Goal: Transaction & Acquisition: Purchase product/service

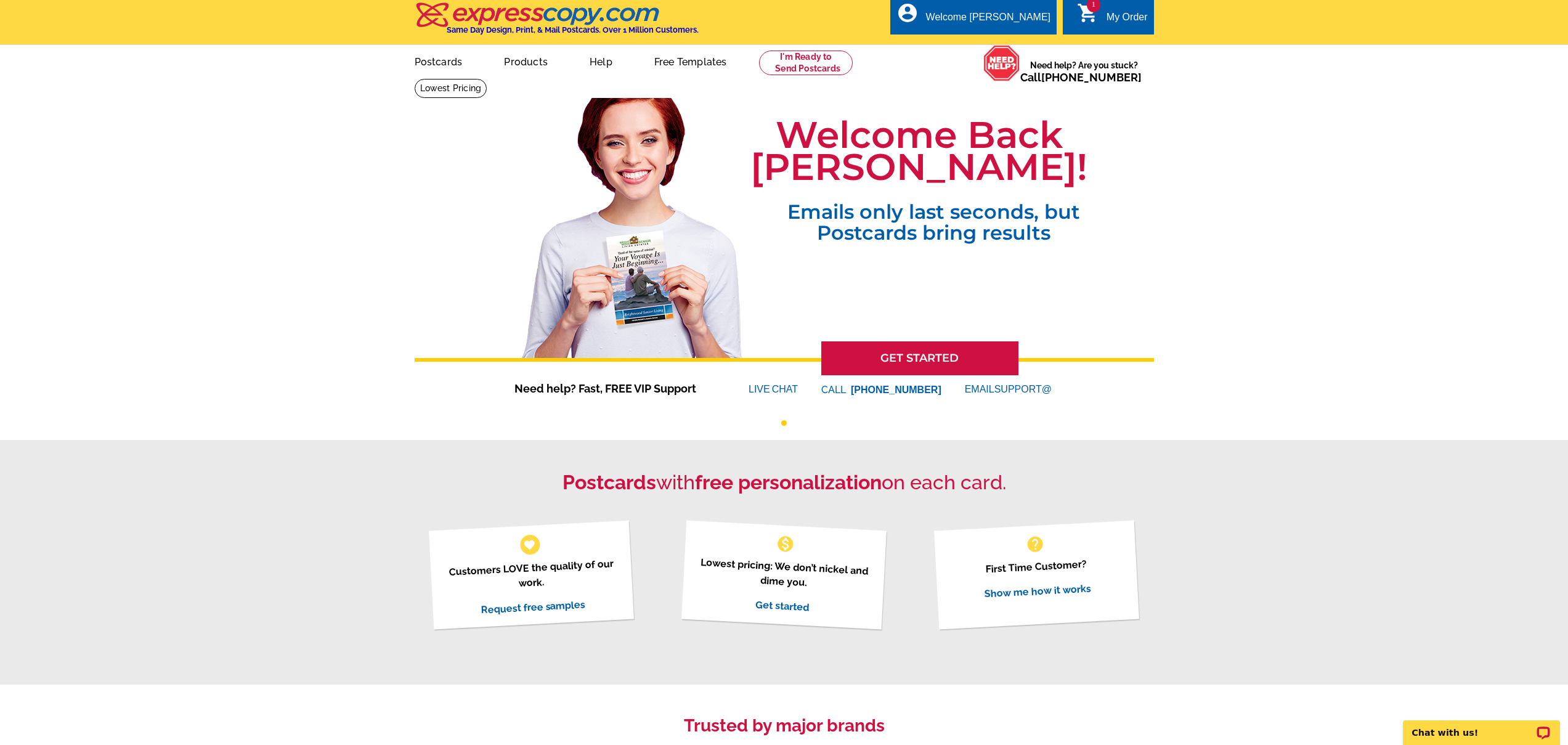
scroll to position [5, 0]
click at [1127, 12] on div "My Order" at bounding box center [1127, 19] width 41 height 17
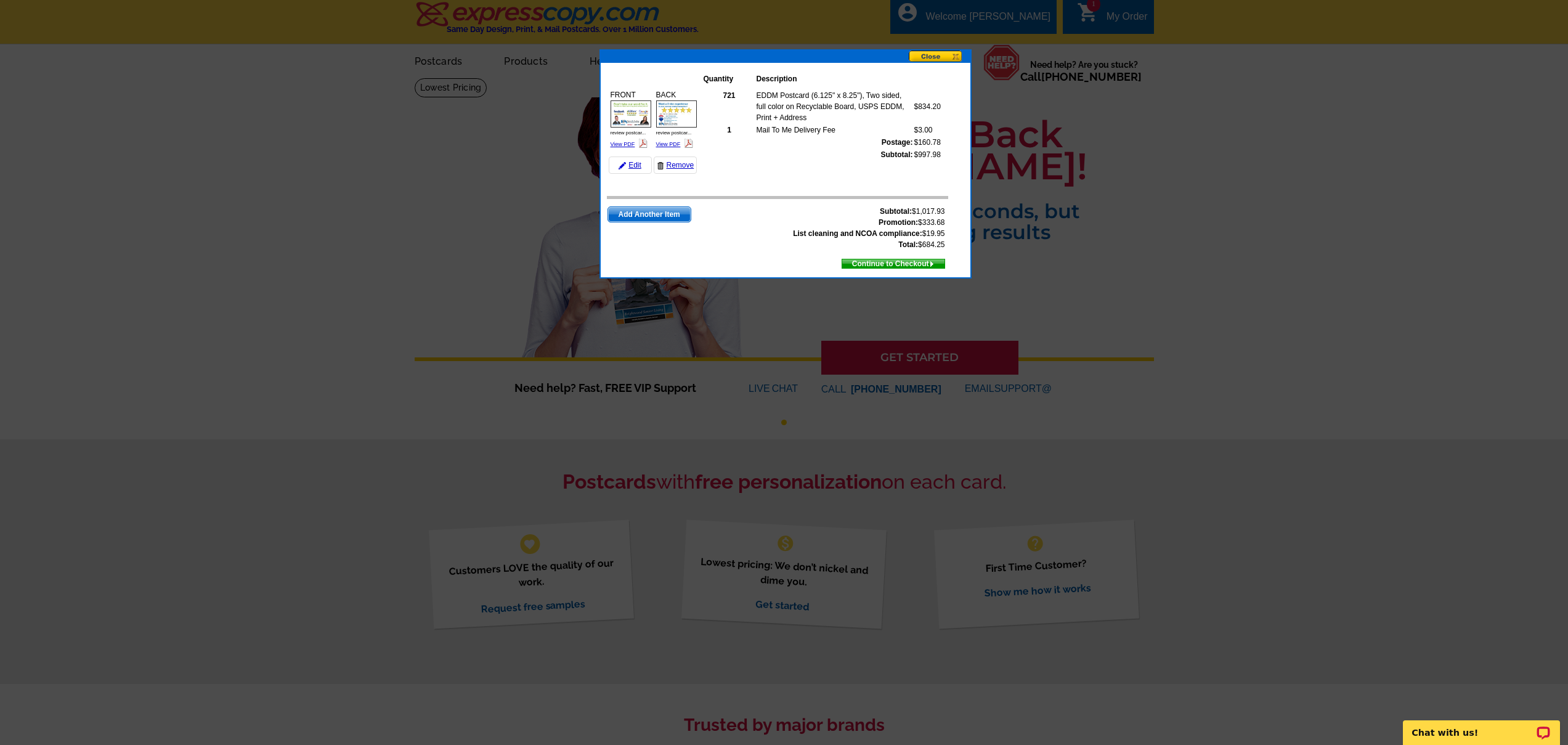
click at [883, 266] on span "Continue to Checkout" at bounding box center [893, 263] width 102 height 14
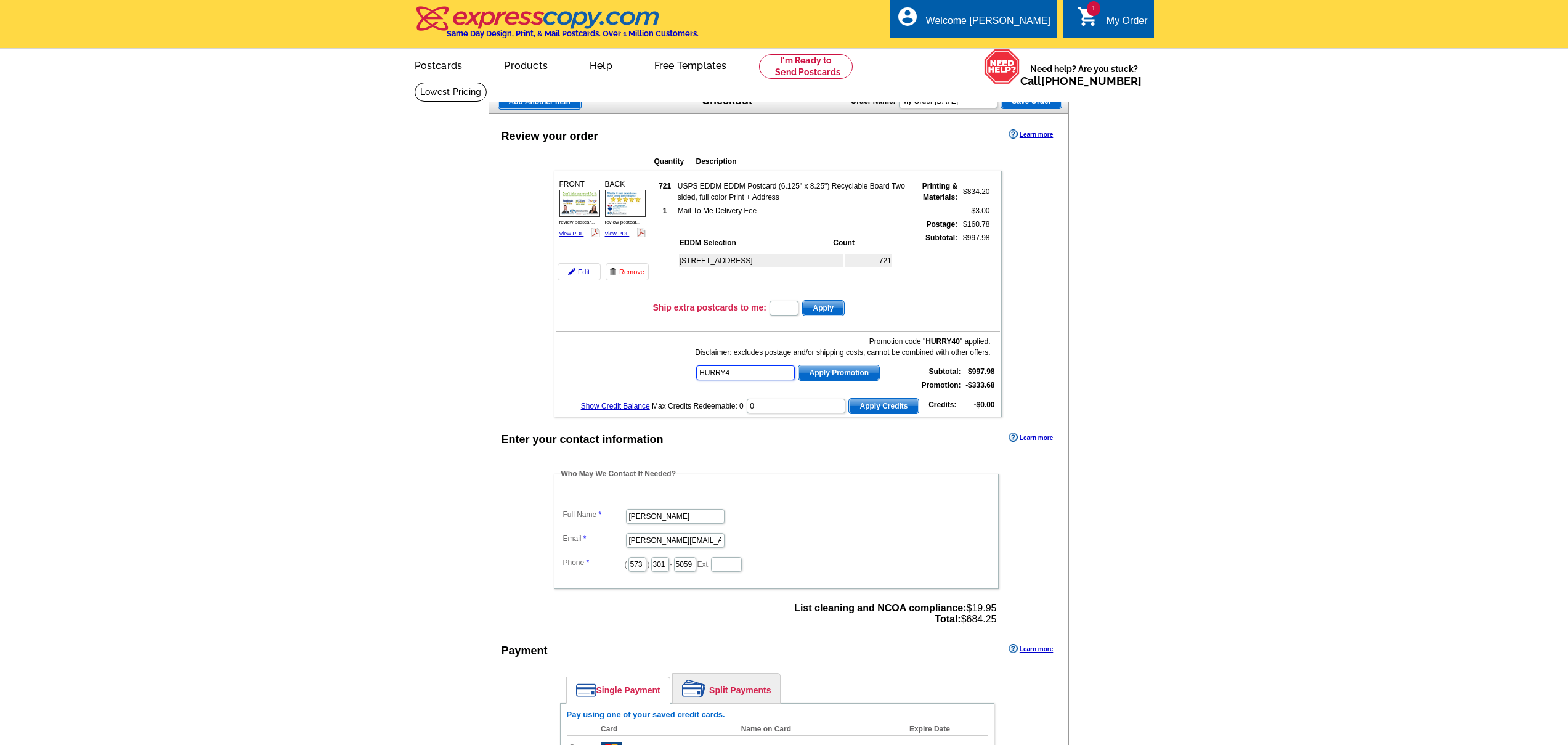
type input "HURRY40"
click at [630, 274] on link "Remove" at bounding box center [626, 271] width 43 height 17
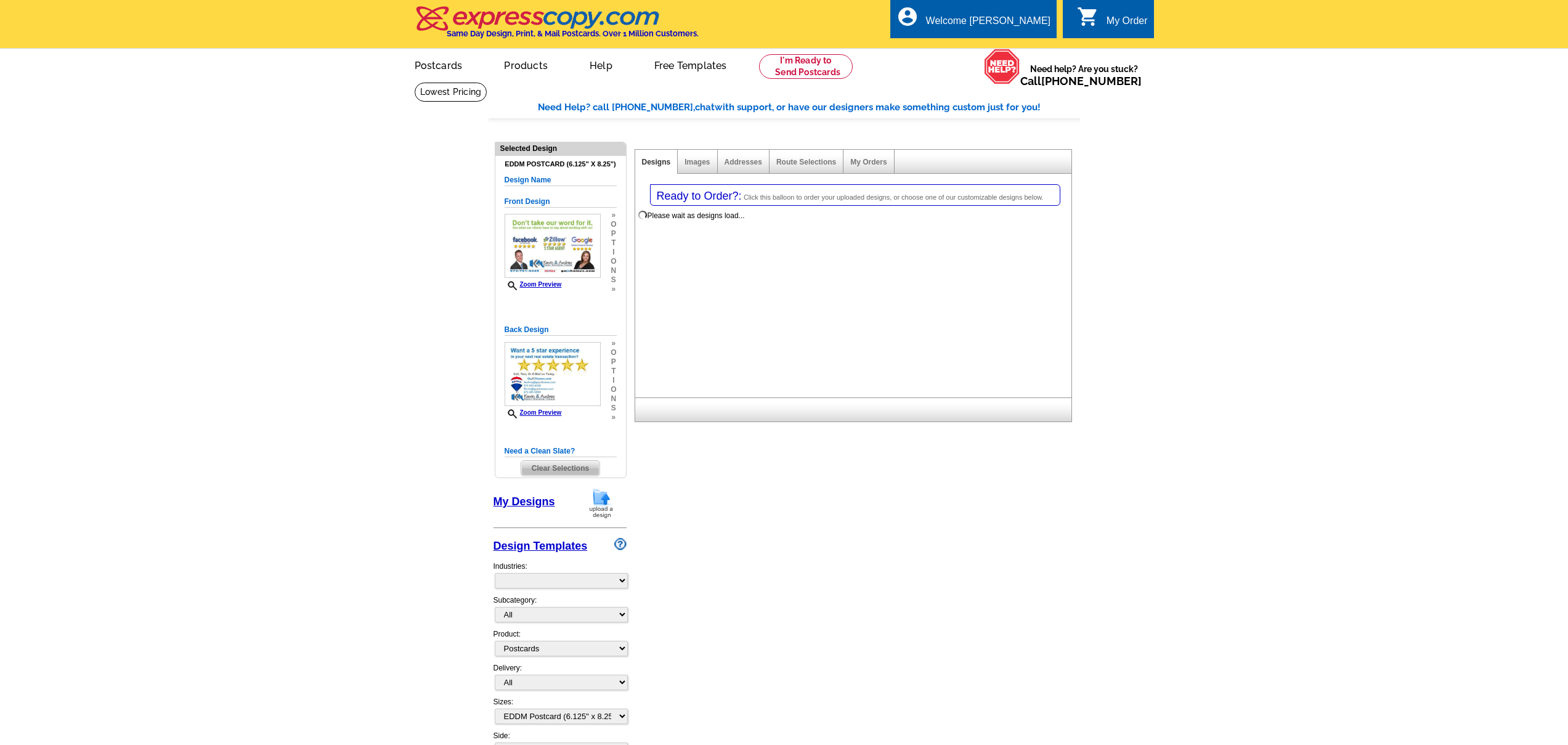
select select "1"
select select "14"
select select "785"
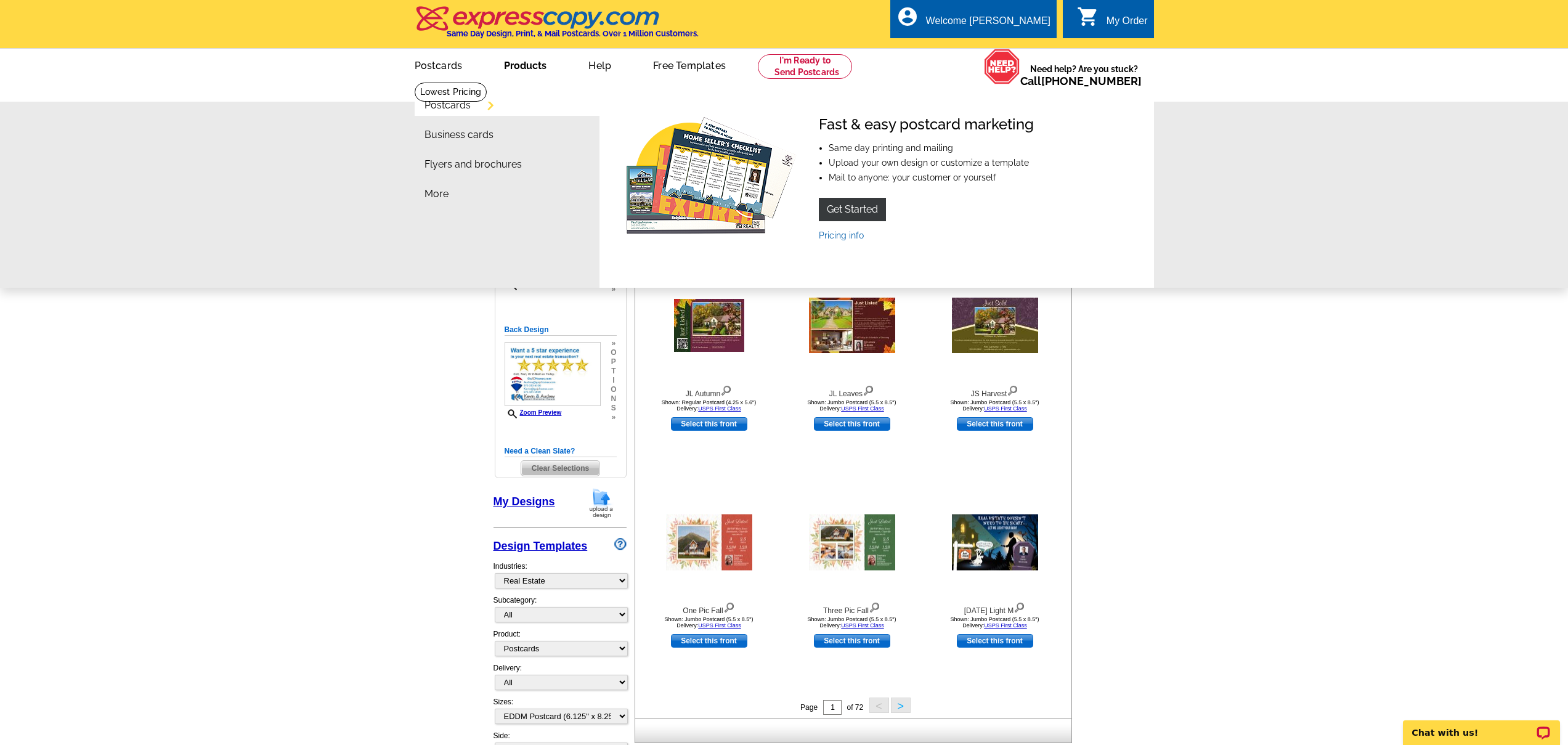
scroll to position [3, 0]
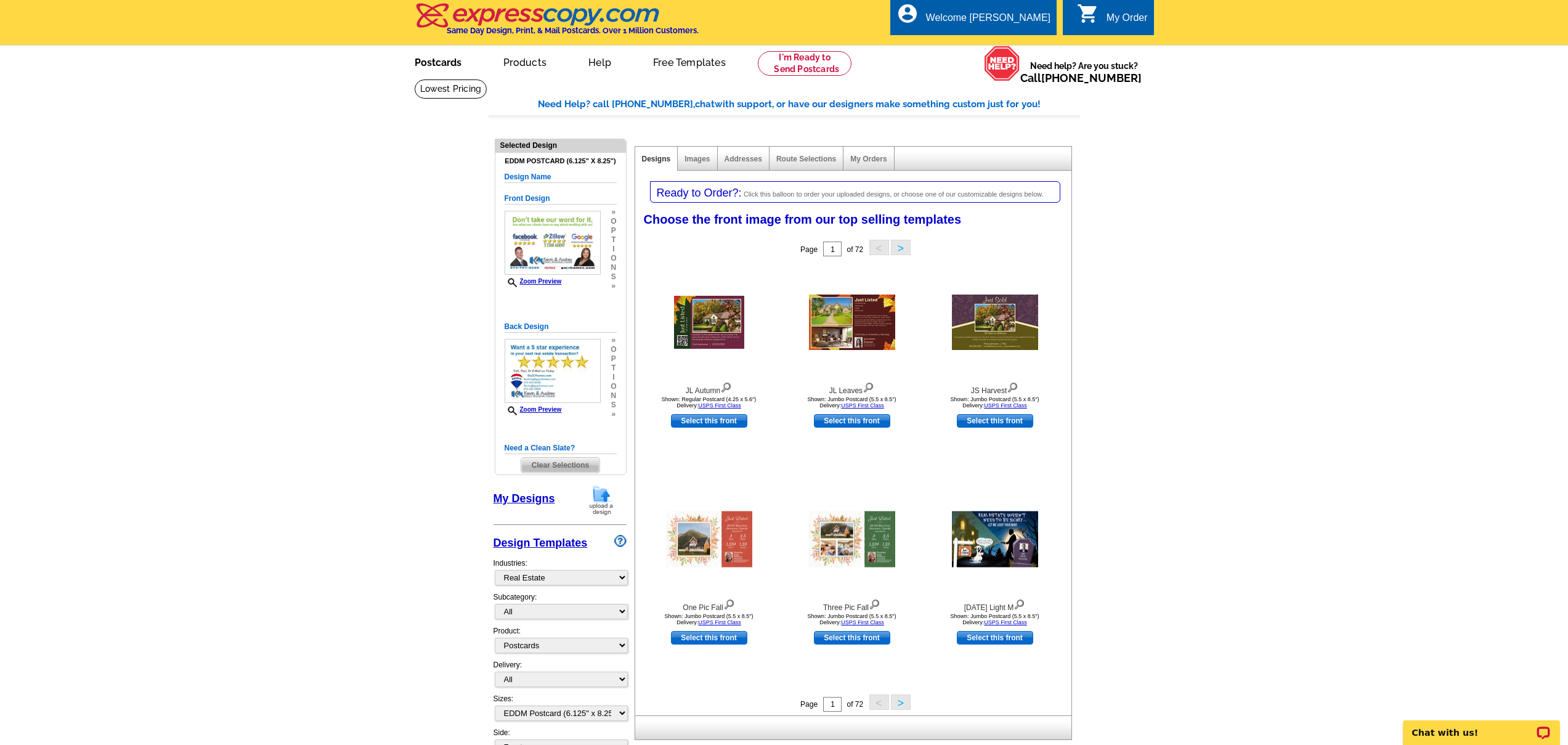
click at [428, 60] on link "Postcards" at bounding box center [437, 61] width 86 height 29
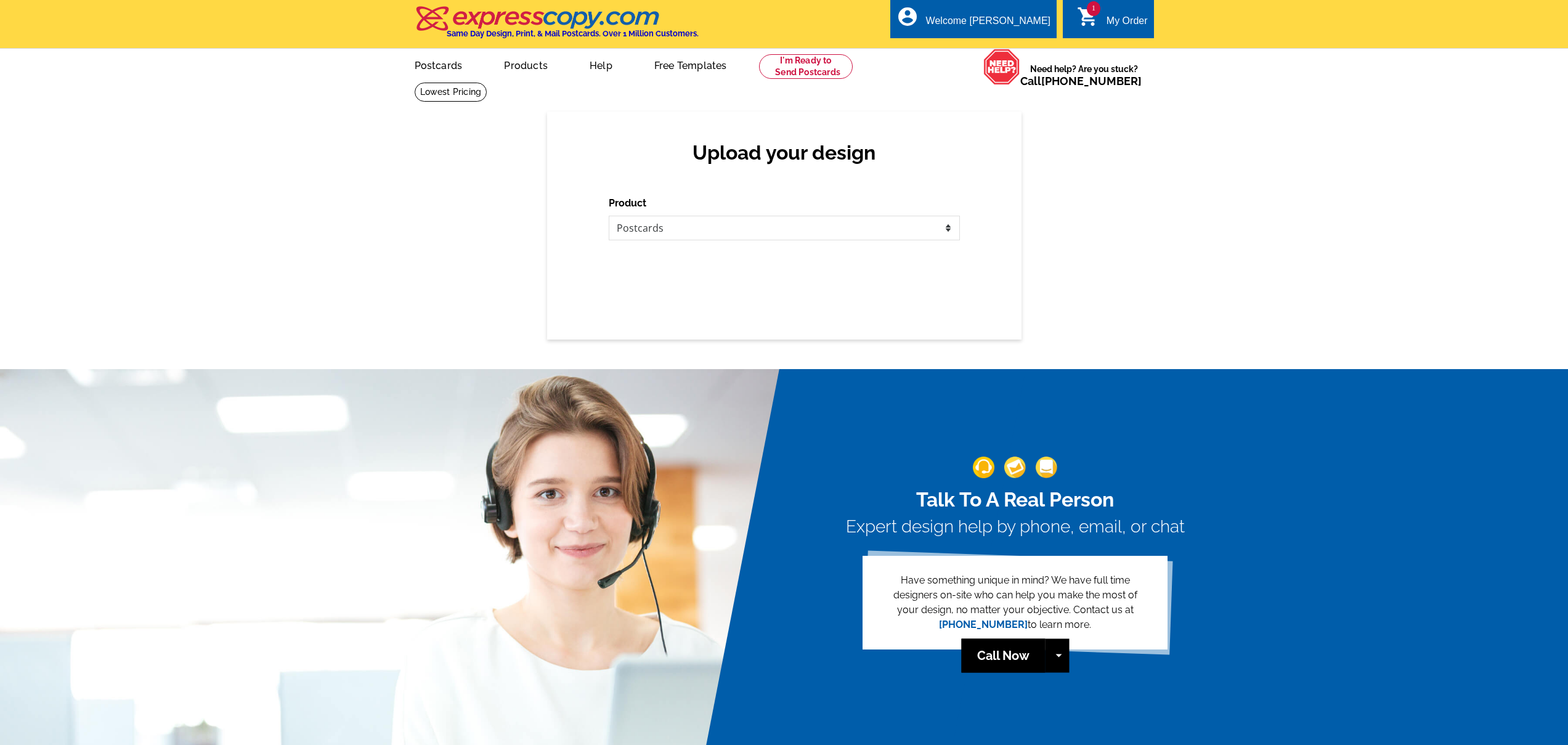
click at [1023, 289] on div "Upload your design Product Please select the type of file... Postcards Business…" at bounding box center [784, 226] width 1568 height 228
click at [730, 232] on select "Please select the type of file... Postcards Business Cards Letters and flyers G…" at bounding box center [784, 227] width 352 height 25
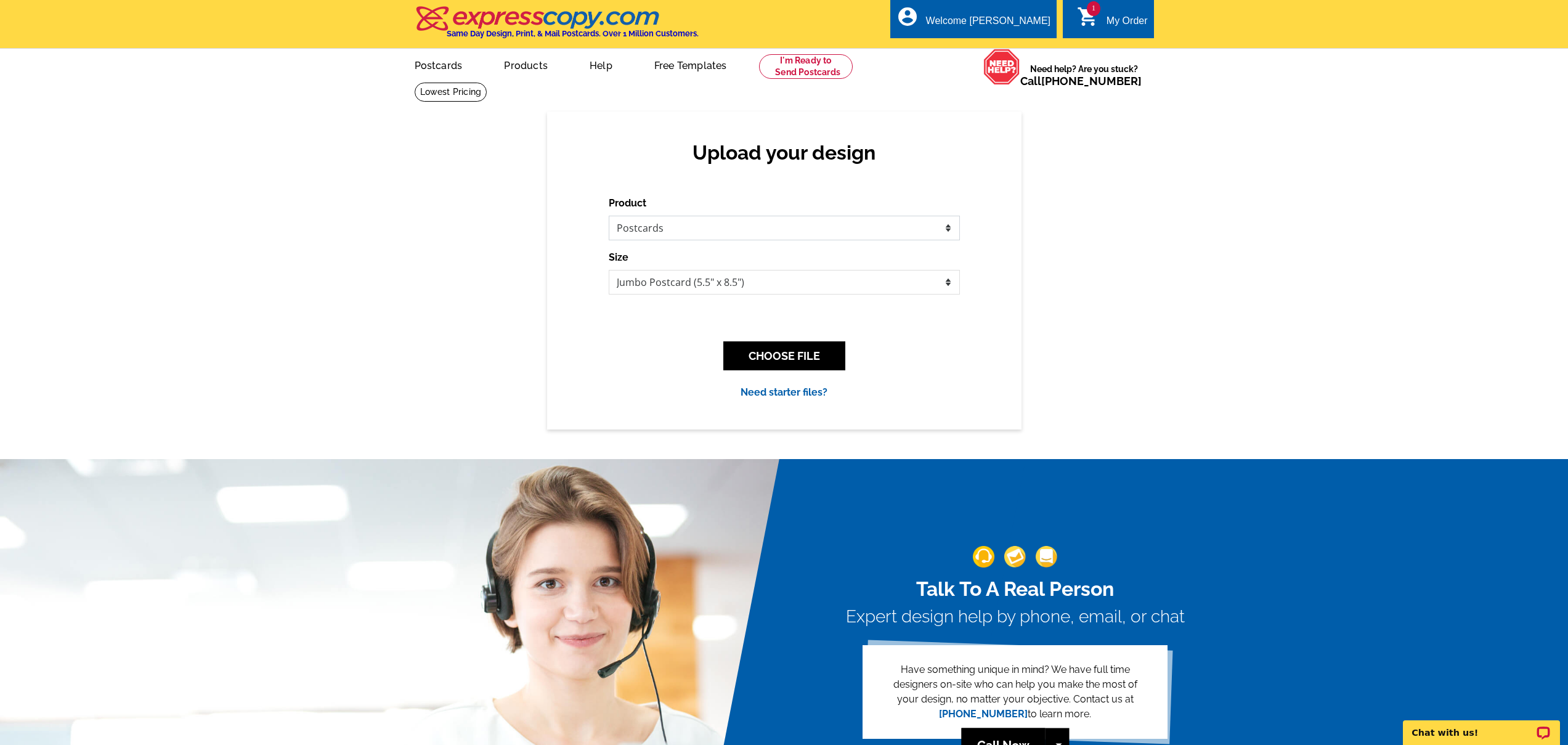
click at [609, 215] on select "Please select the type of file... Postcards Business Cards Letters and flyers G…" at bounding box center [784, 227] width 352 height 25
click at [775, 361] on button "CHOOSE FILE" at bounding box center [784, 356] width 122 height 29
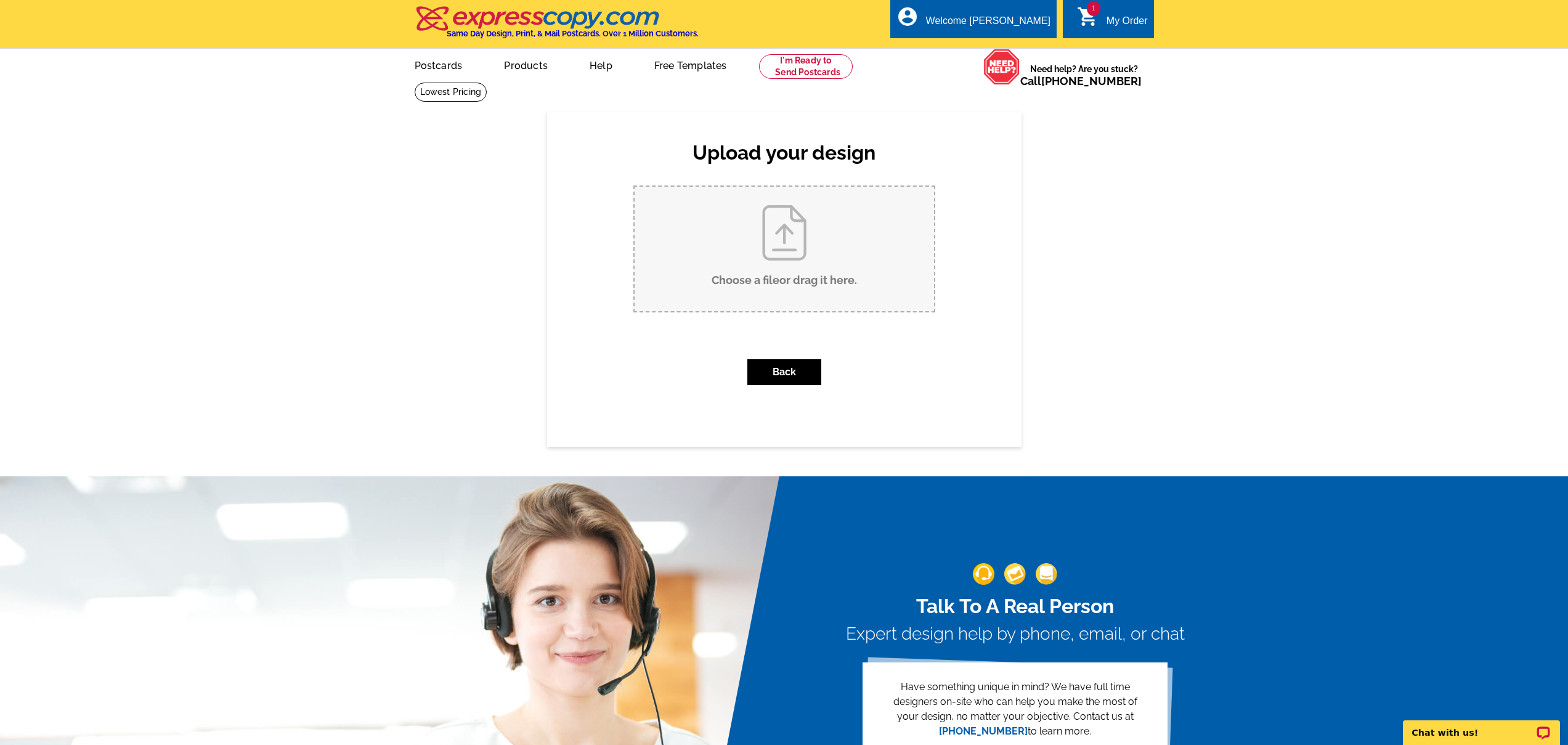
click at [791, 257] on input "Choose a file or drag it here ." at bounding box center [784, 248] width 300 height 124
type input "C:\fakepath\20th anniv pc 2.pdf"
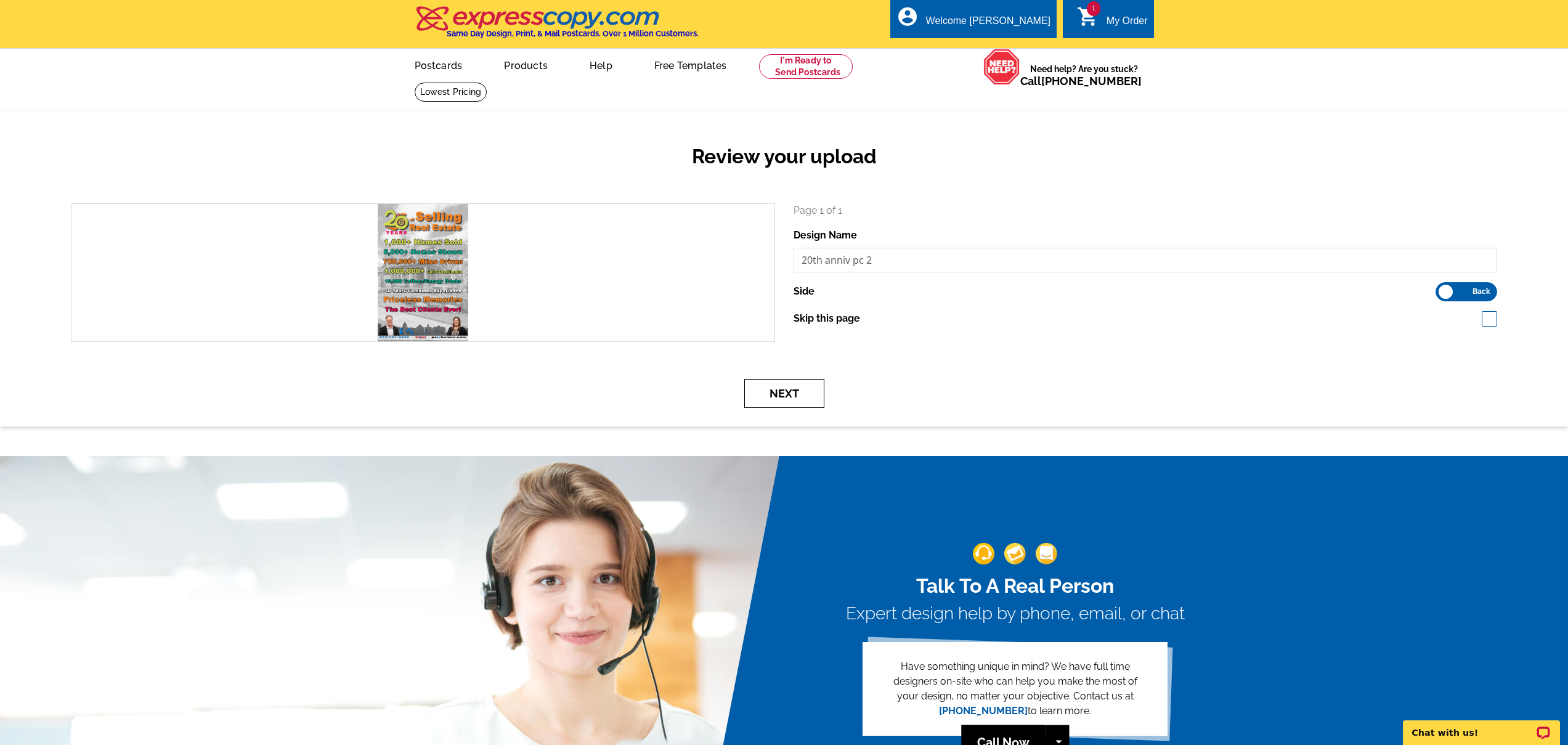
click at [788, 403] on button "Next" at bounding box center [784, 393] width 80 height 29
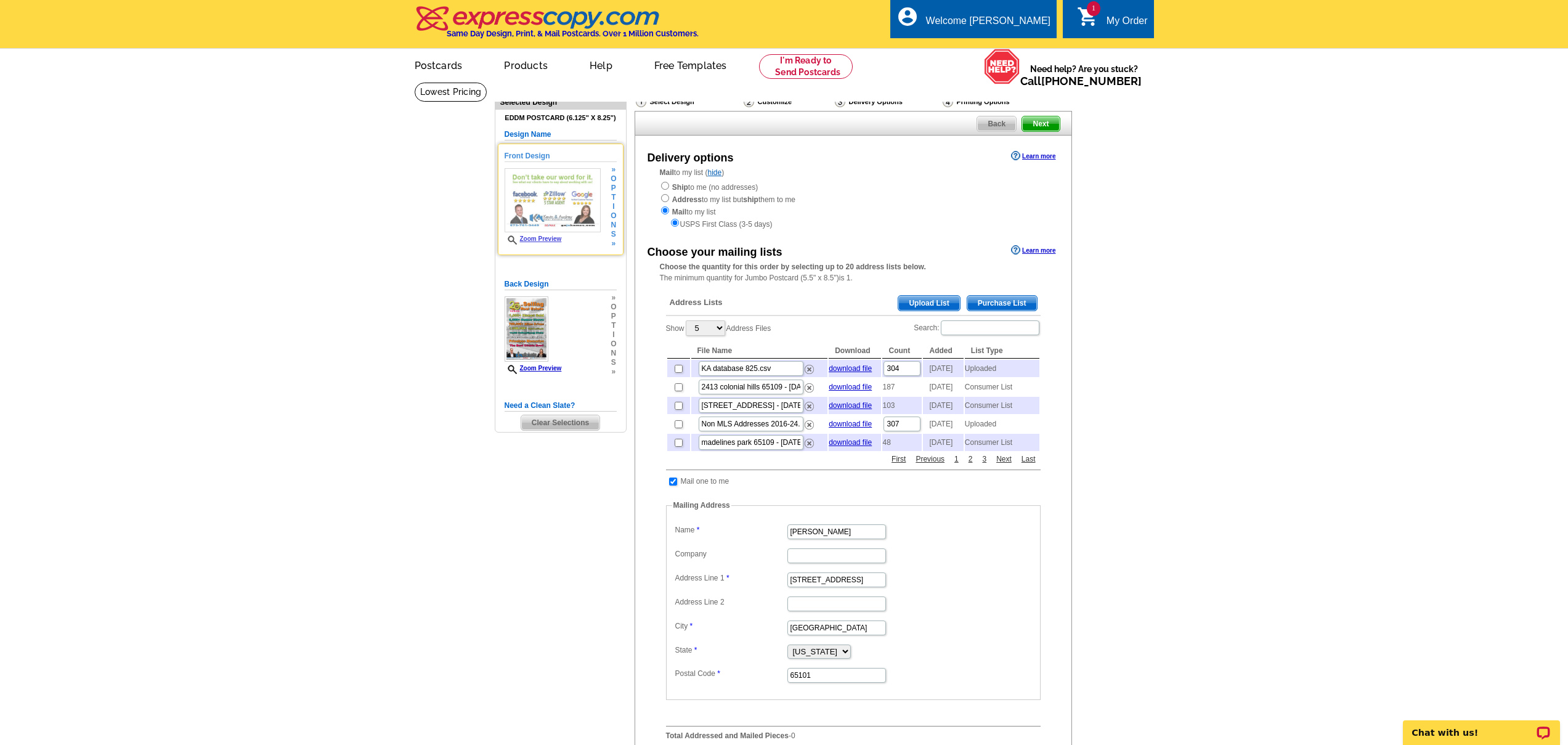
click at [614, 226] on span "n" at bounding box center [614, 226] width 5 height 9
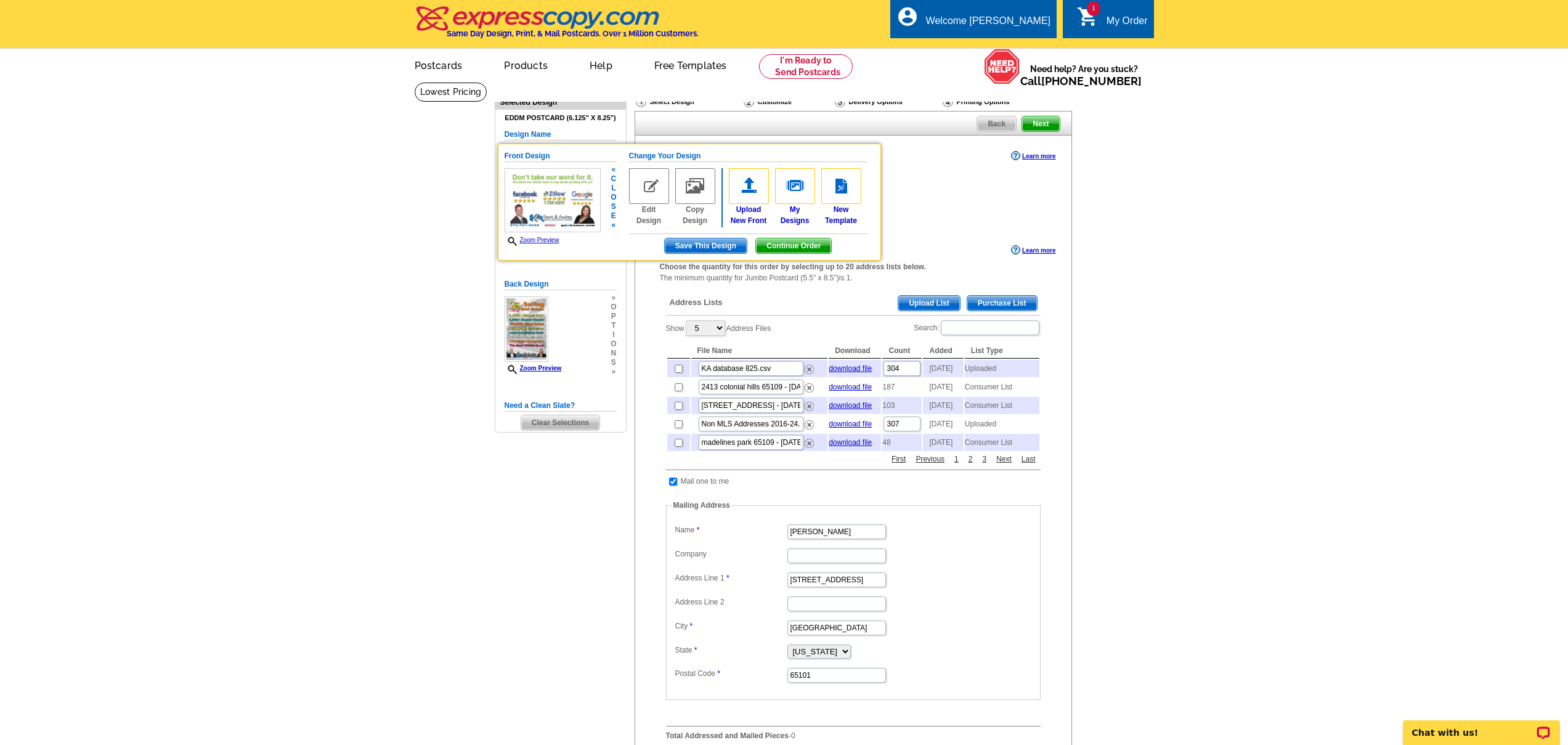
scroll to position [1, 0]
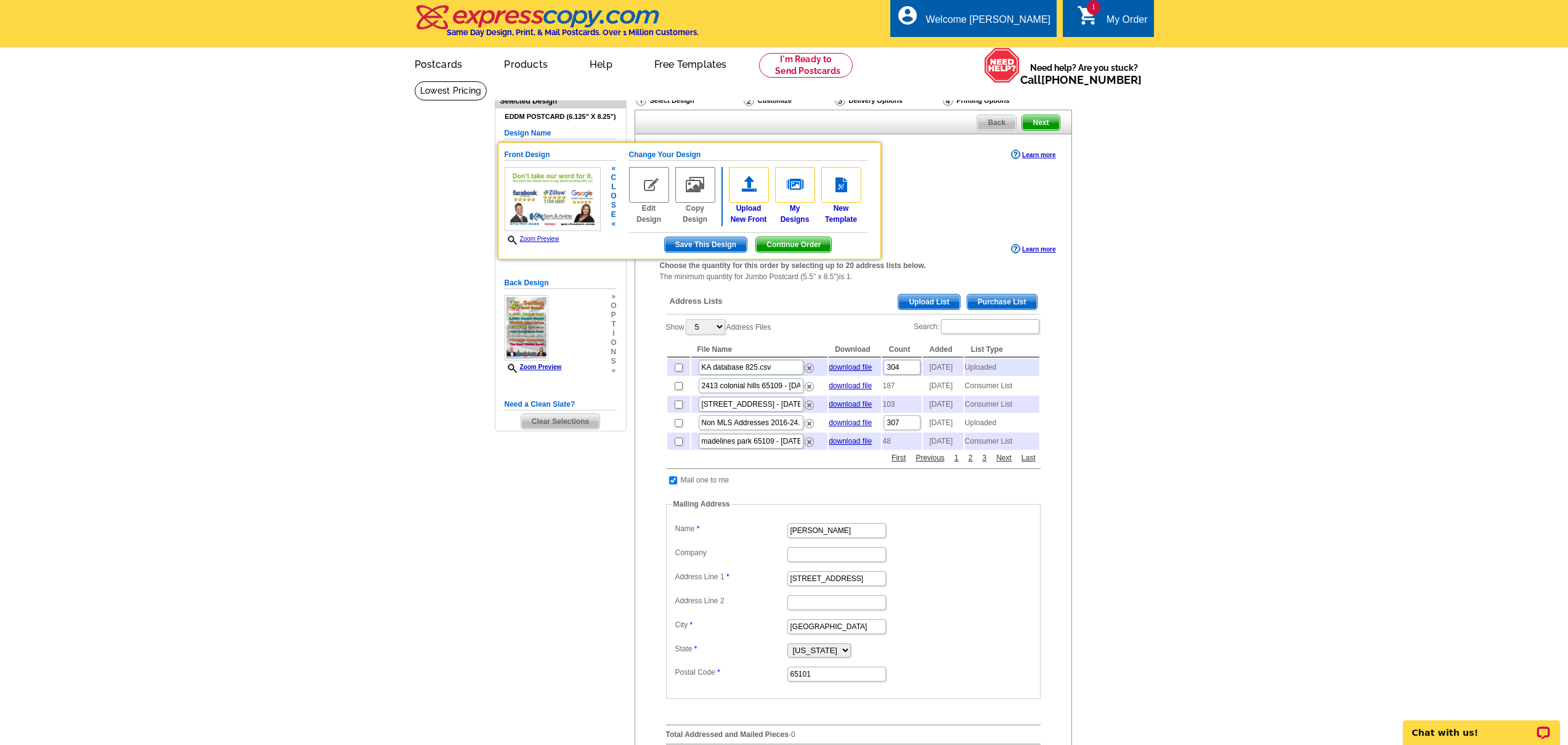
click at [660, 181] on img at bounding box center [649, 184] width 40 height 36
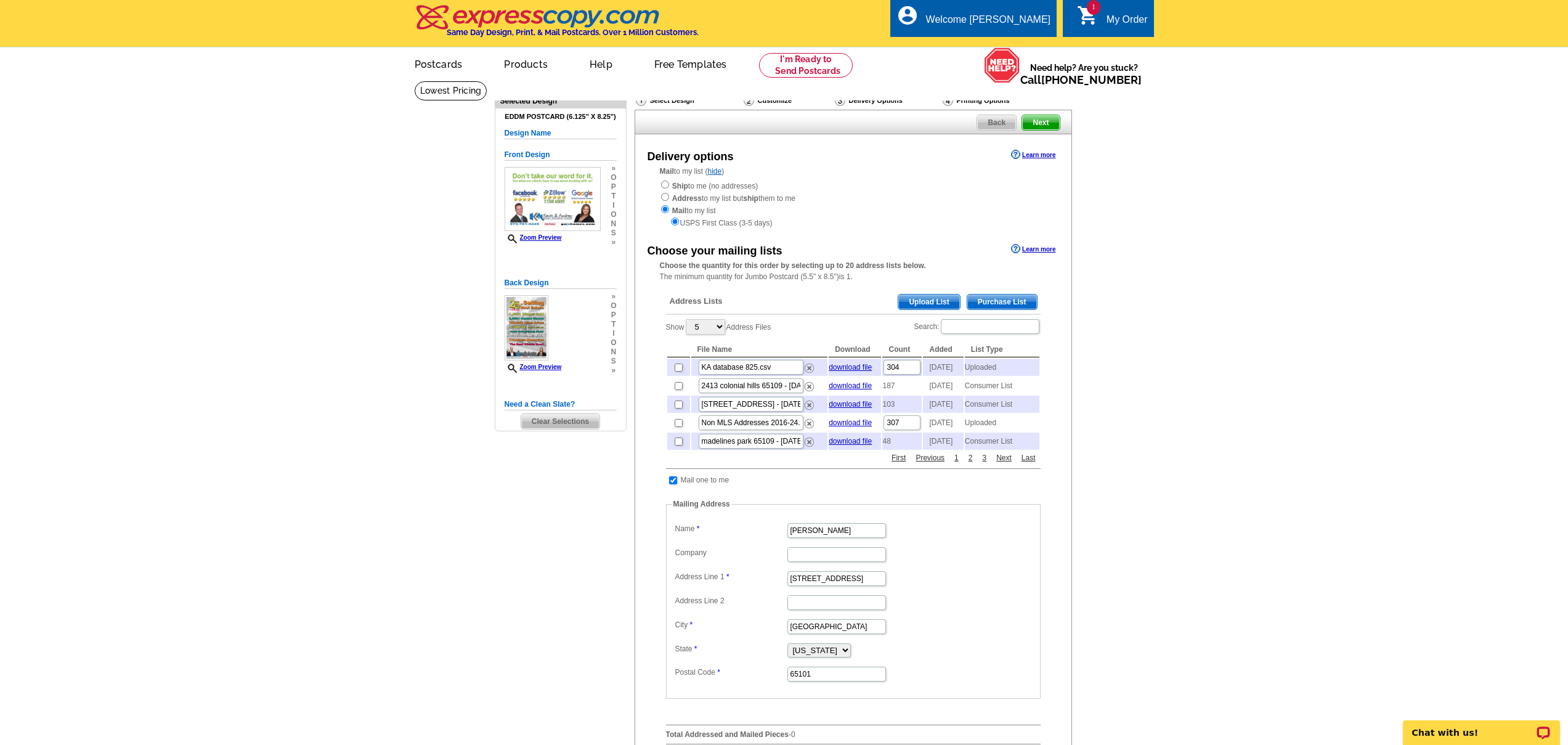
click at [552, 196] on img at bounding box center [552, 199] width 96 height 64
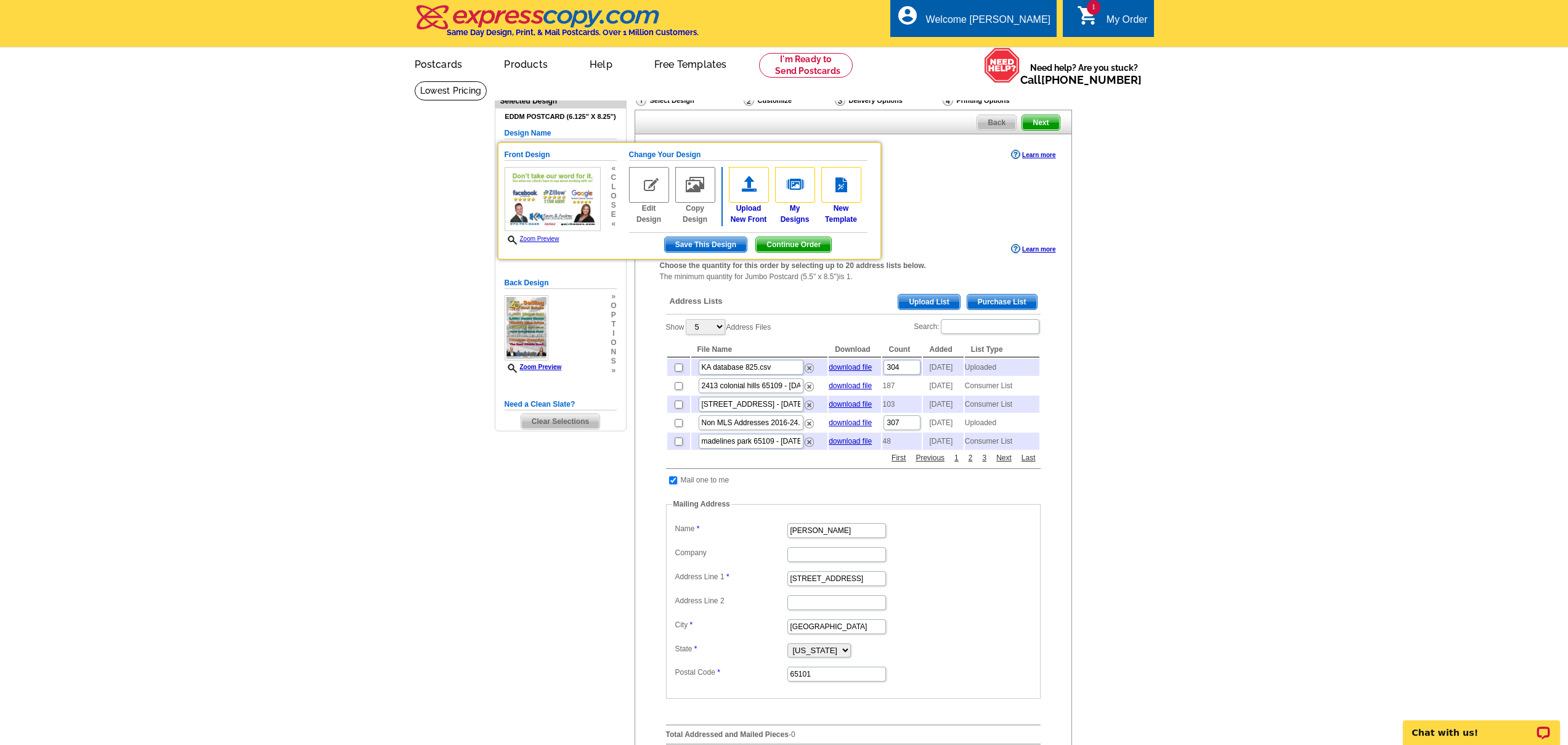
click at [658, 193] on img at bounding box center [649, 184] width 40 height 36
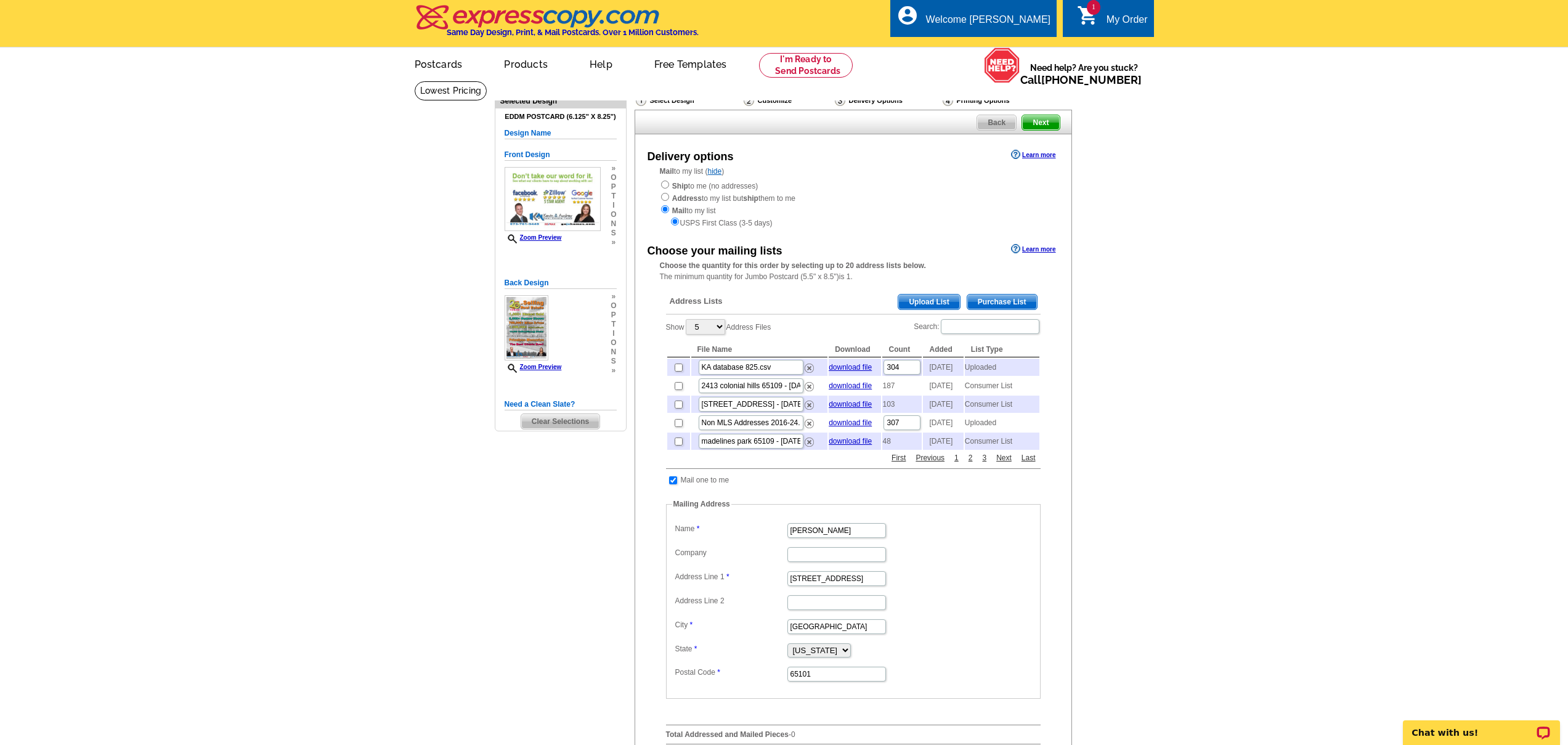
click at [616, 225] on div "Front Design Zoom Preview » o p t i o n s » Change Your Design Edit Design Copy…" at bounding box center [561, 198] width 112 height 111
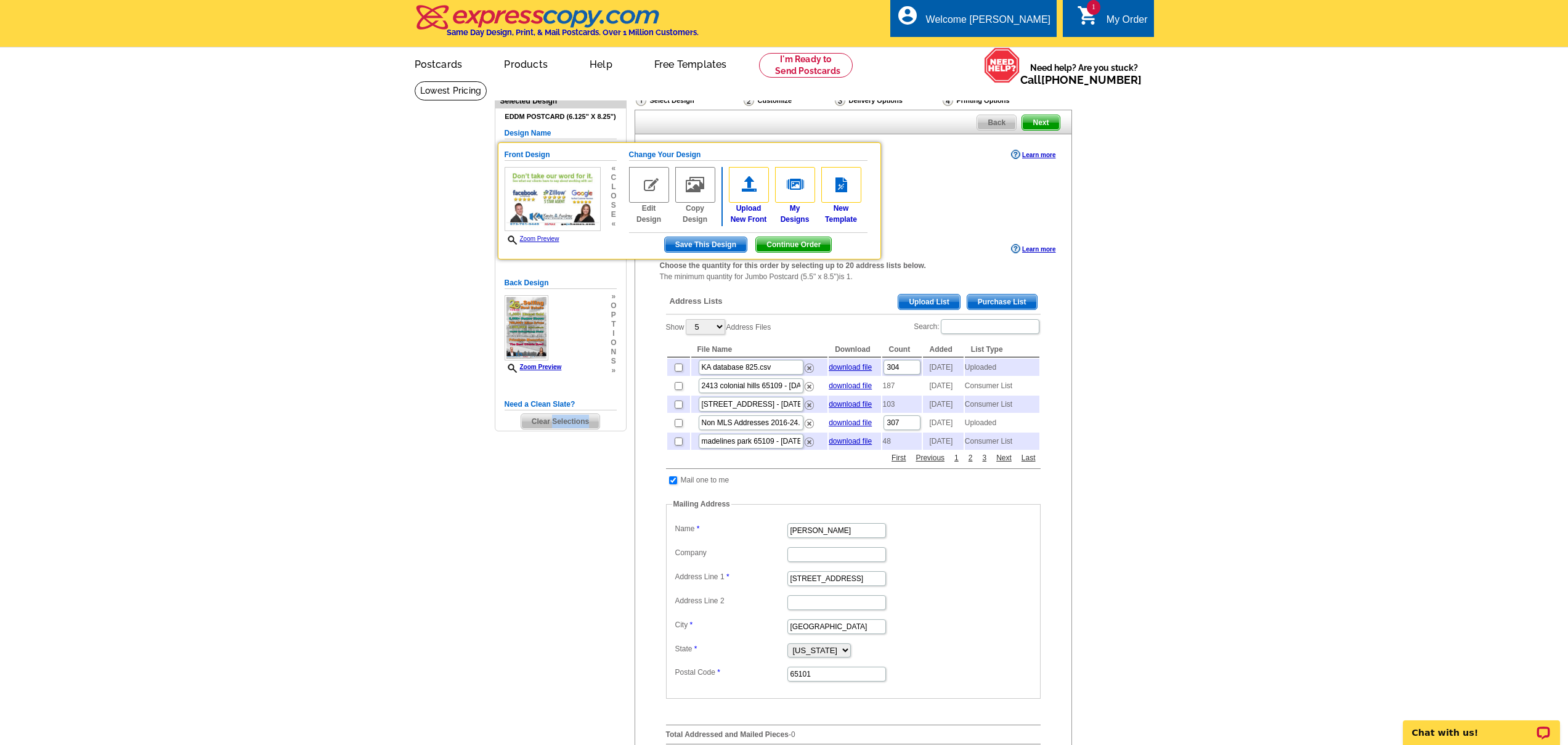
click at [537, 425] on span "Clear Selections" at bounding box center [561, 421] width 79 height 15
click at [538, 425] on span "Clear Selections" at bounding box center [561, 421] width 79 height 15
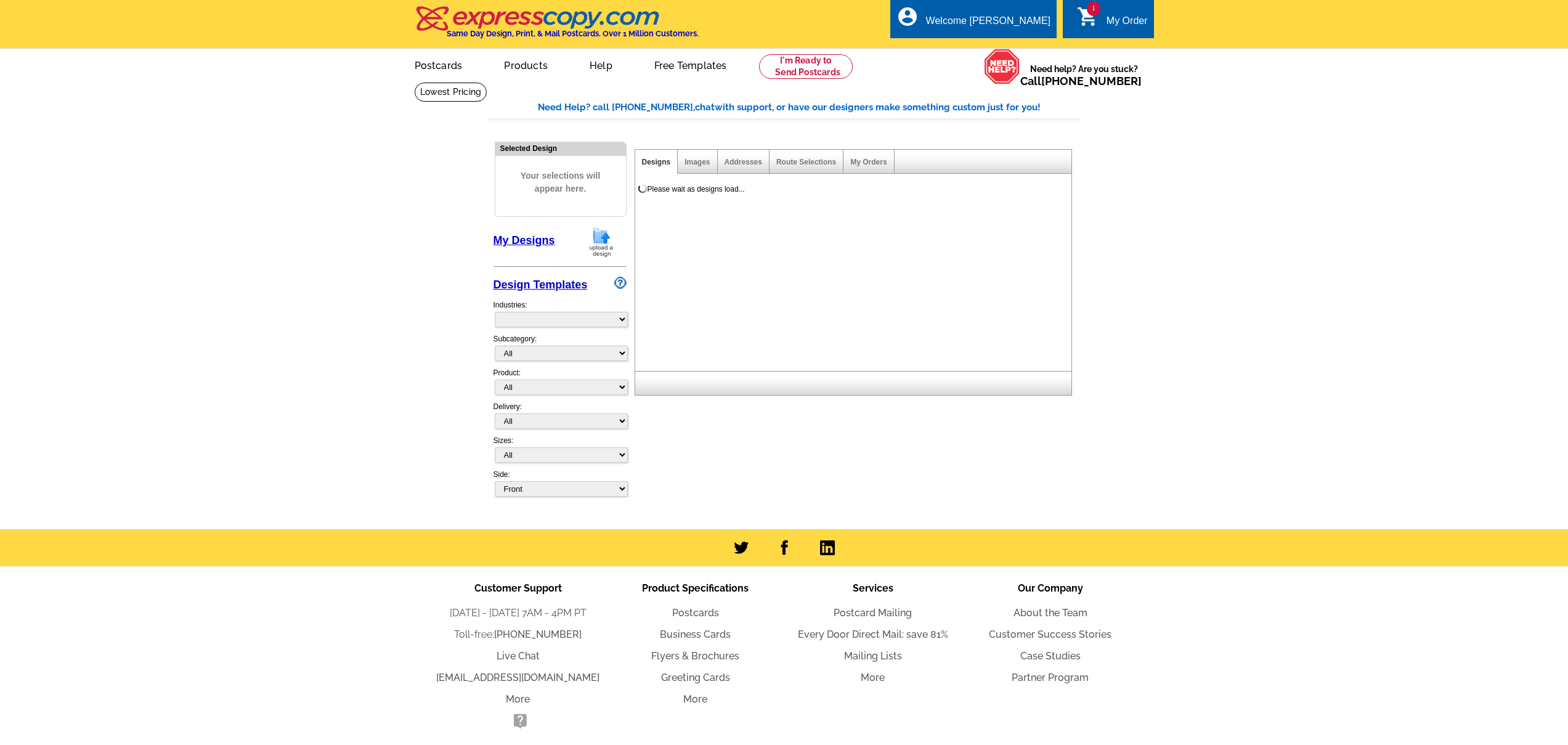
select select "785"
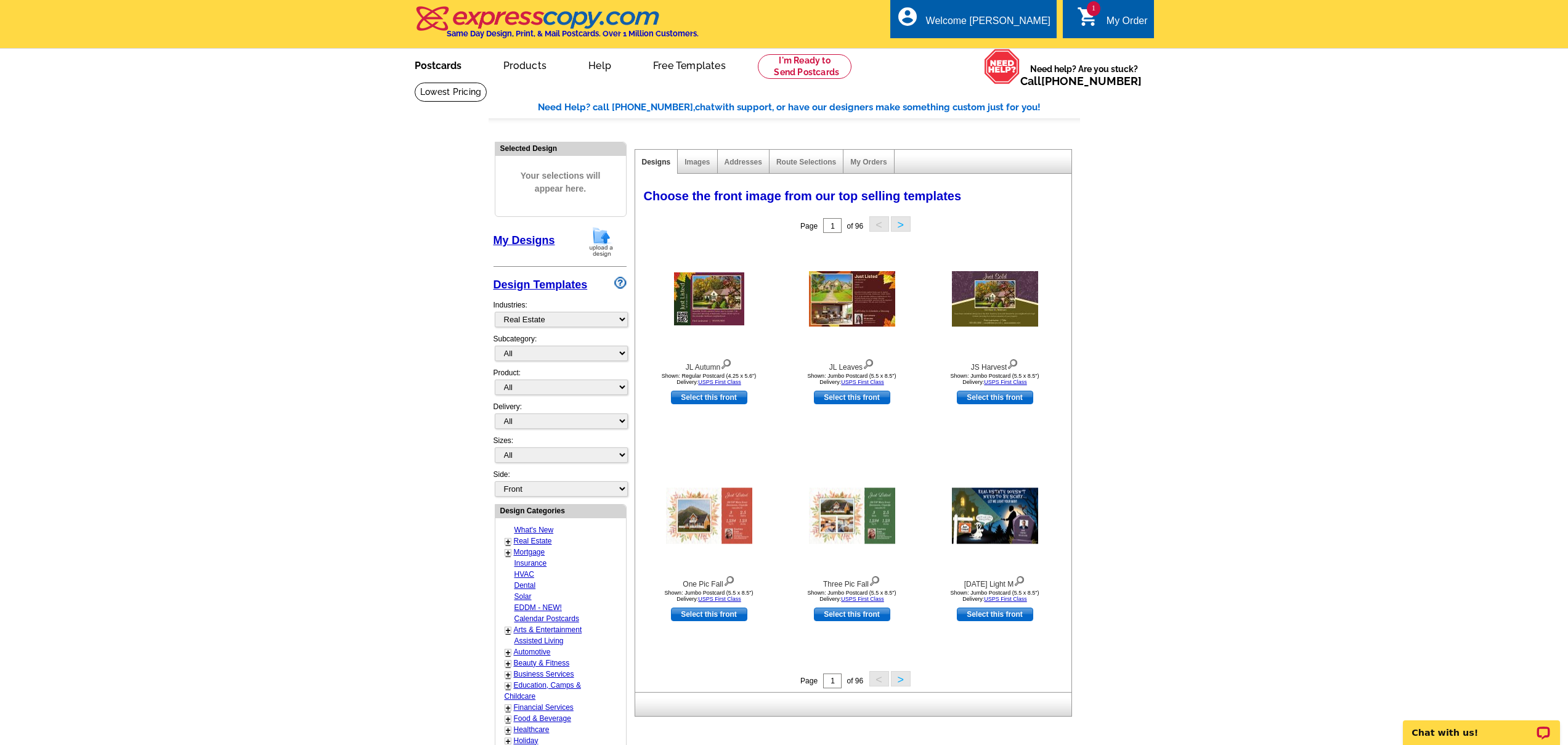
click at [425, 59] on link "Postcards" at bounding box center [437, 65] width 86 height 29
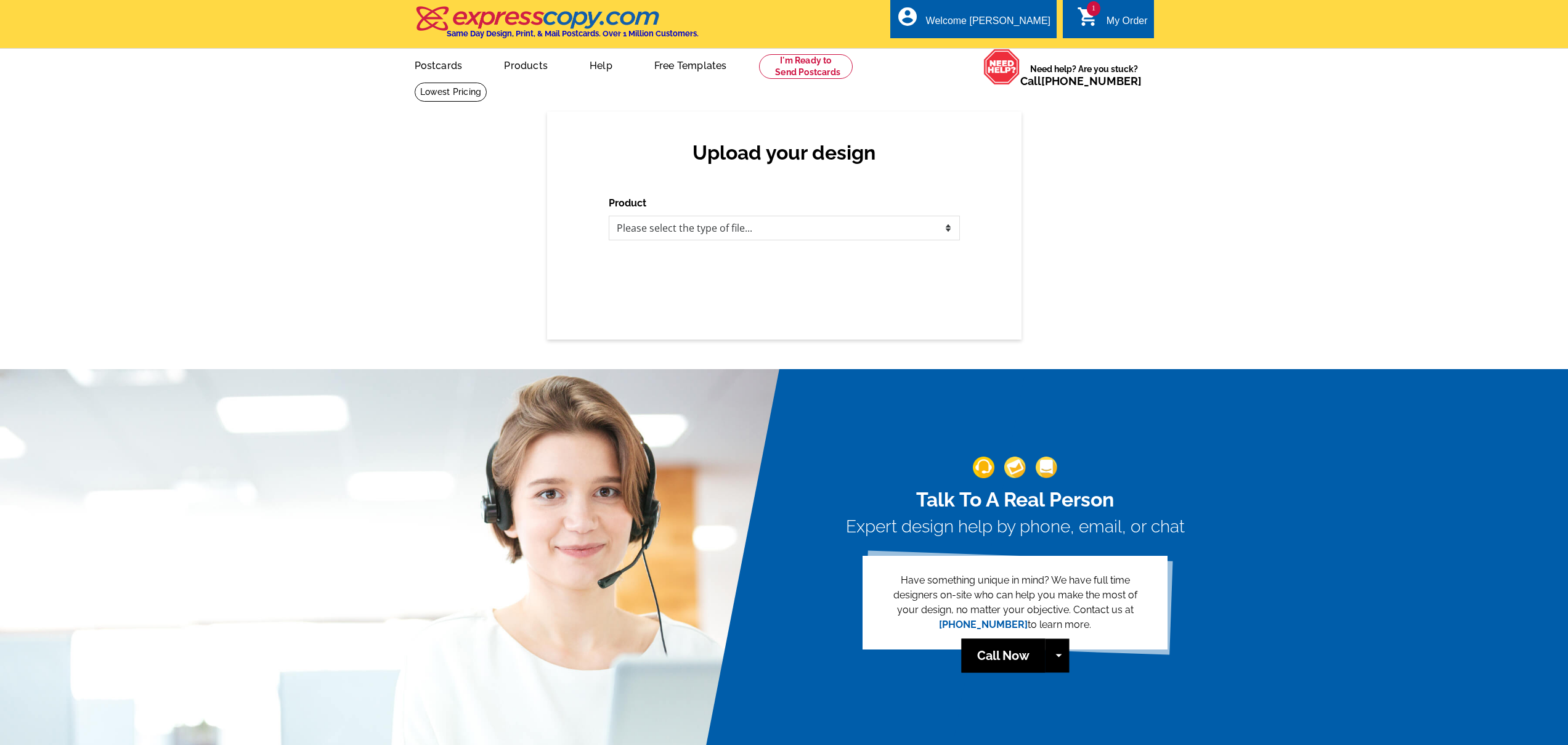
click at [1092, 35] on div "1 shopping_cart My Order" at bounding box center [1108, 18] width 90 height 39
click at [1096, 26] on icon "shopping_cart" at bounding box center [1088, 16] width 22 height 22
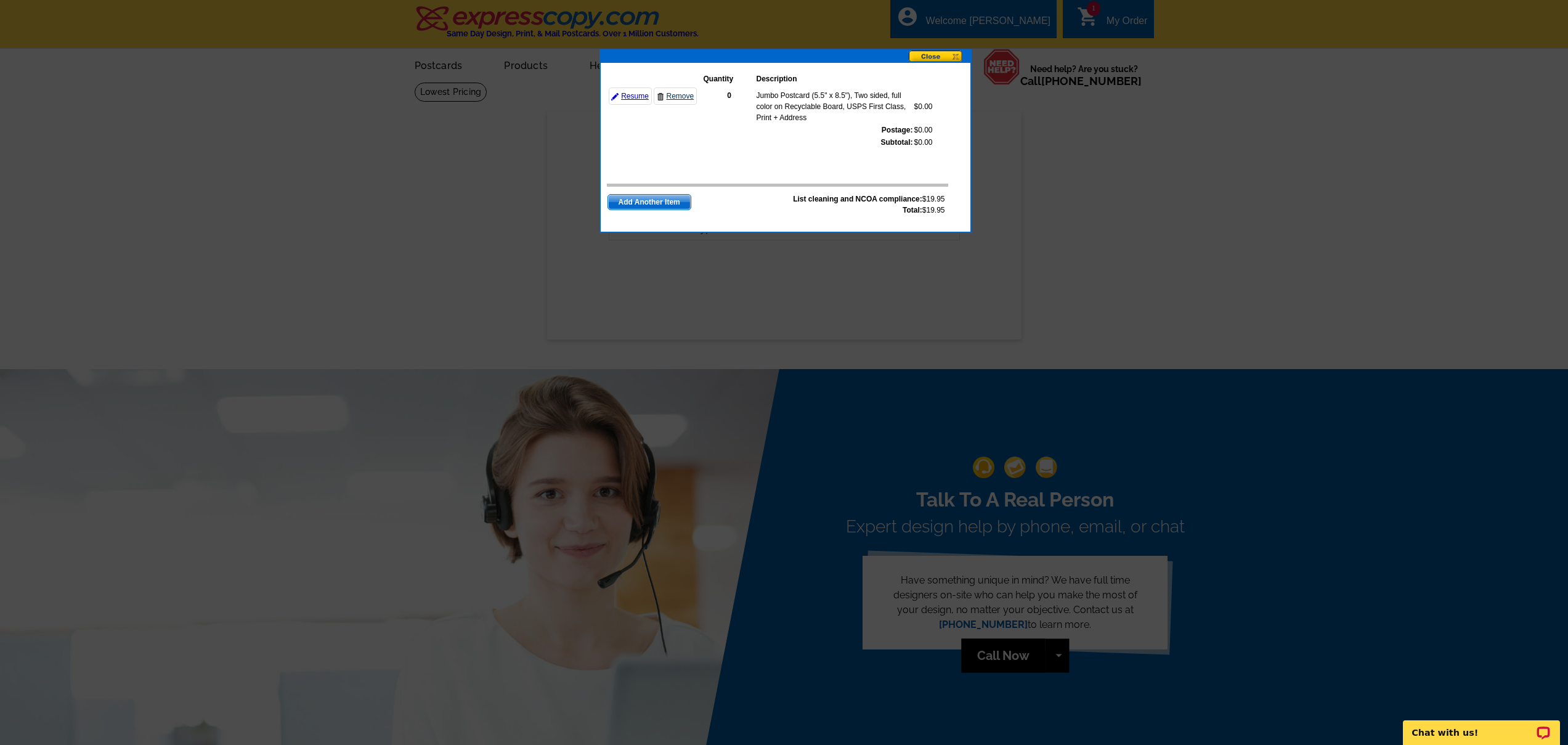
click at [680, 97] on link "Remove" at bounding box center [675, 96] width 43 height 17
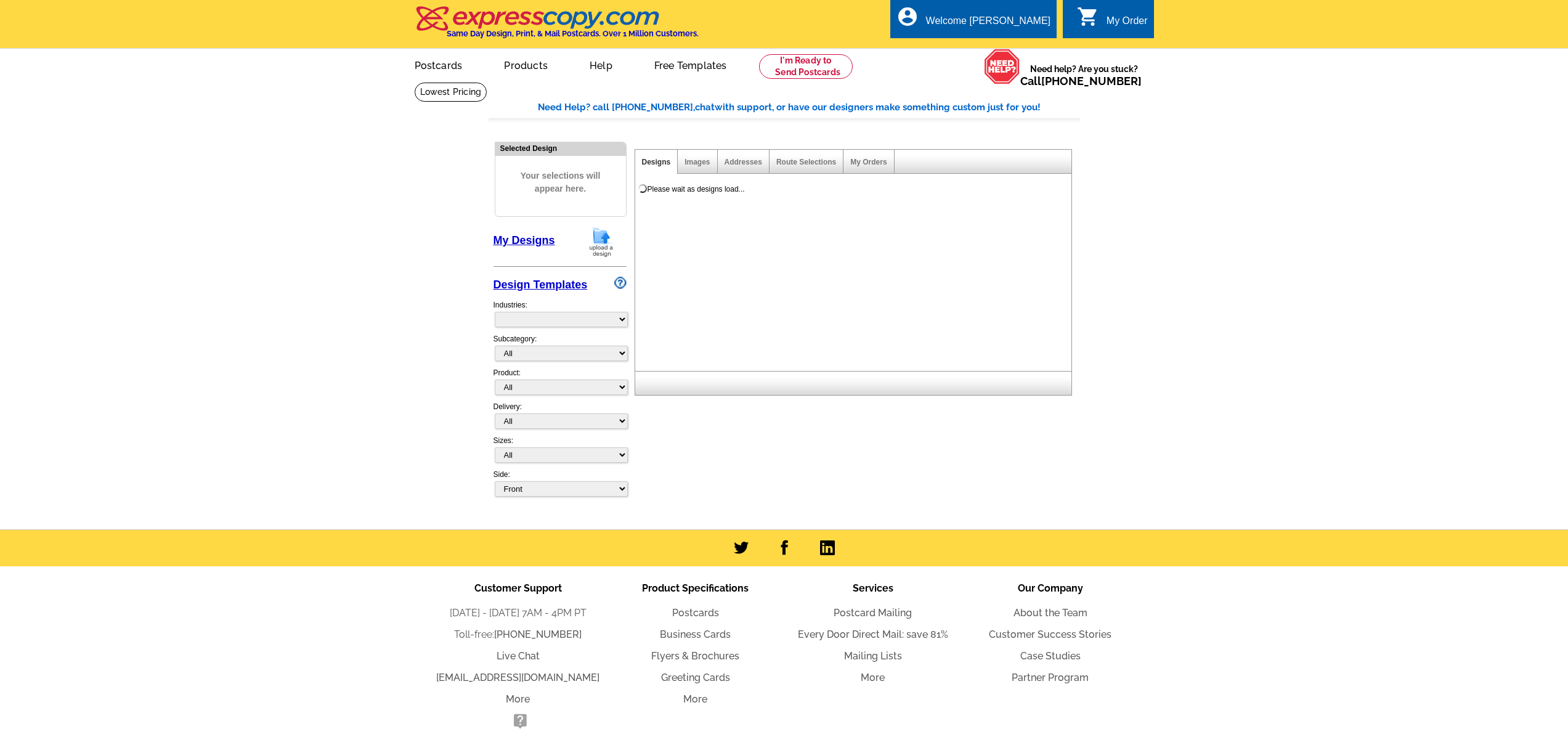
select select "785"
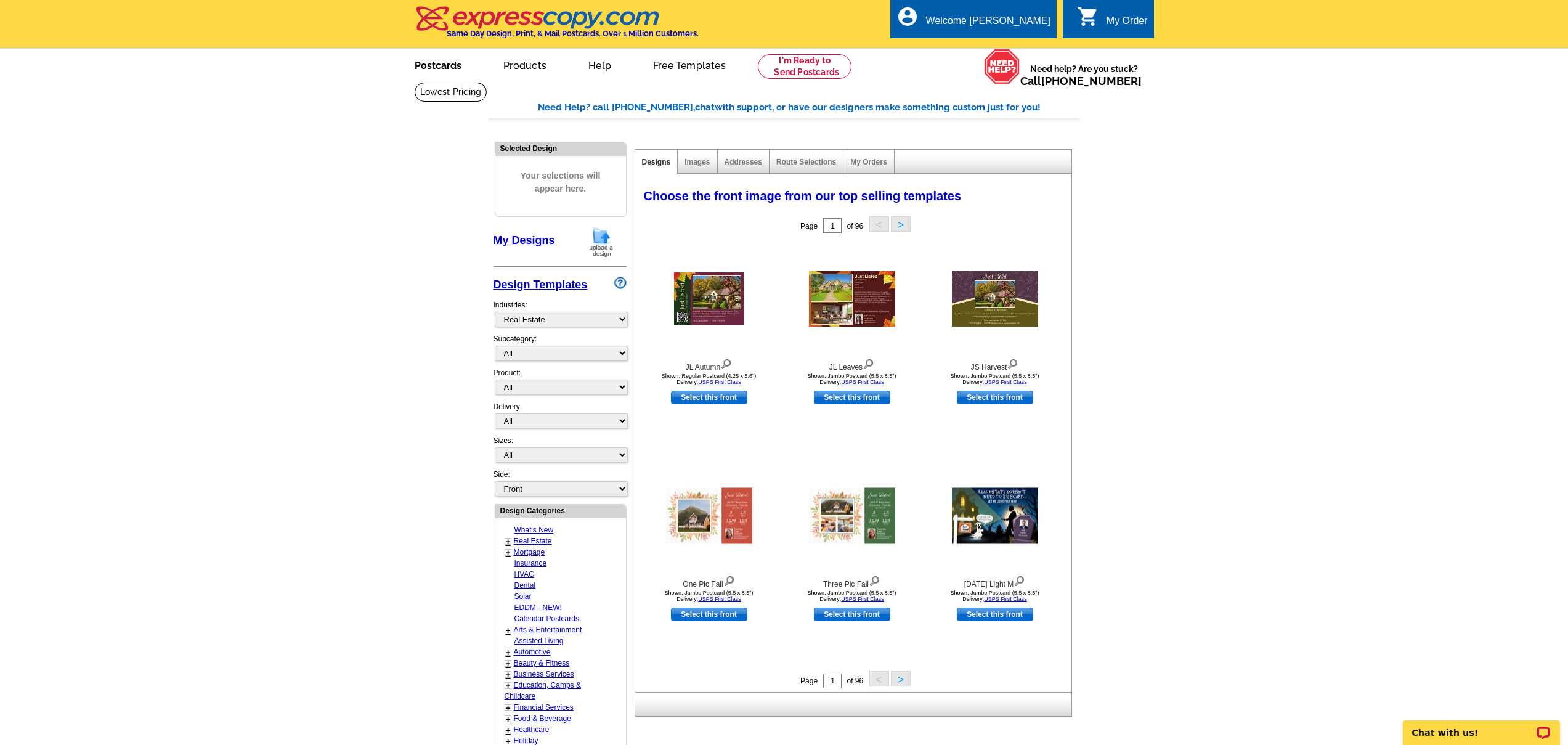
click at [437, 63] on link "Postcards" at bounding box center [437, 65] width 86 height 29
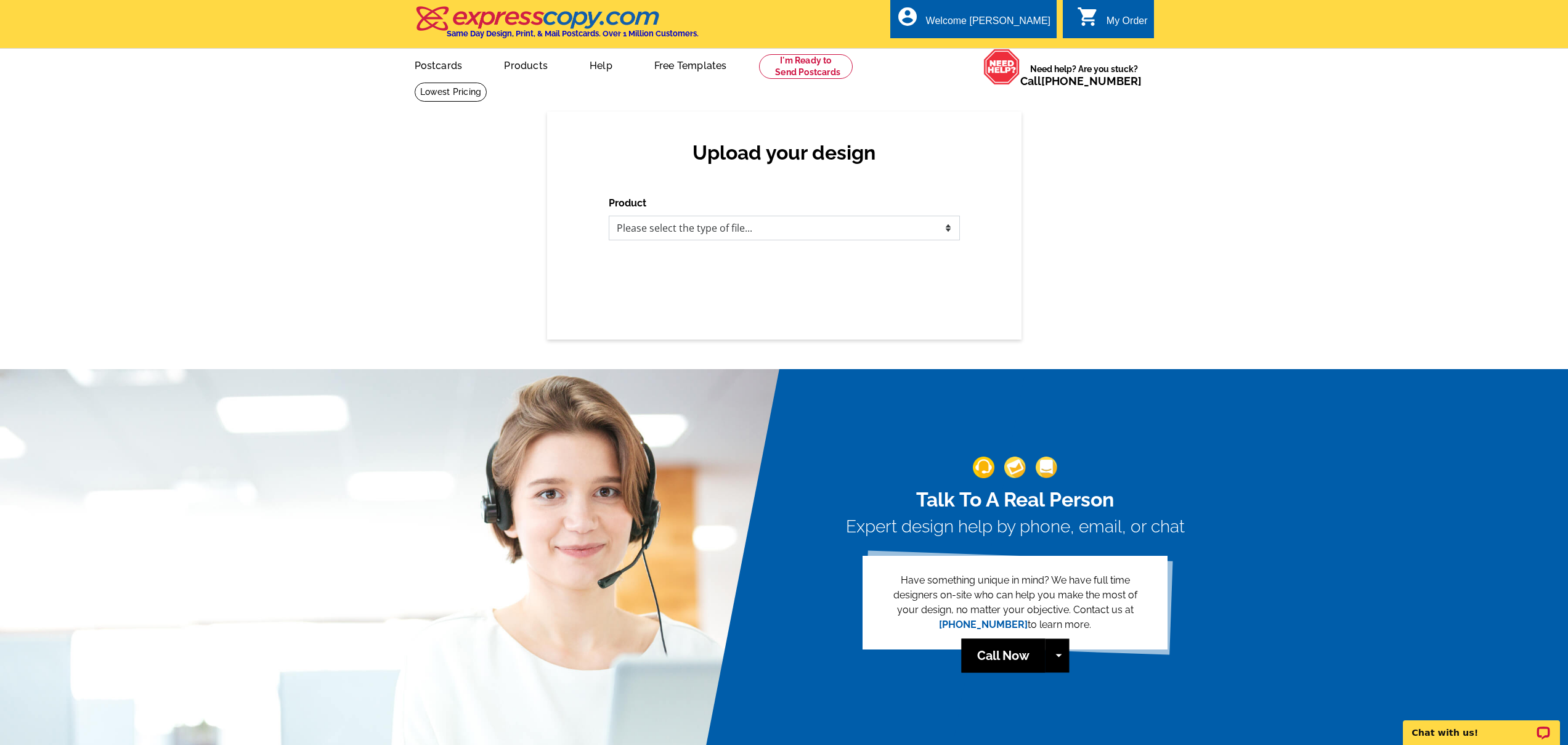
click at [766, 232] on select "Please select the type of file... Postcards Business Cards Letters and flyers G…" at bounding box center [784, 227] width 352 height 25
select select "1"
click at [609, 215] on select "Please select the type of file... Postcards Business Cards Letters and flyers G…" at bounding box center [784, 227] width 352 height 25
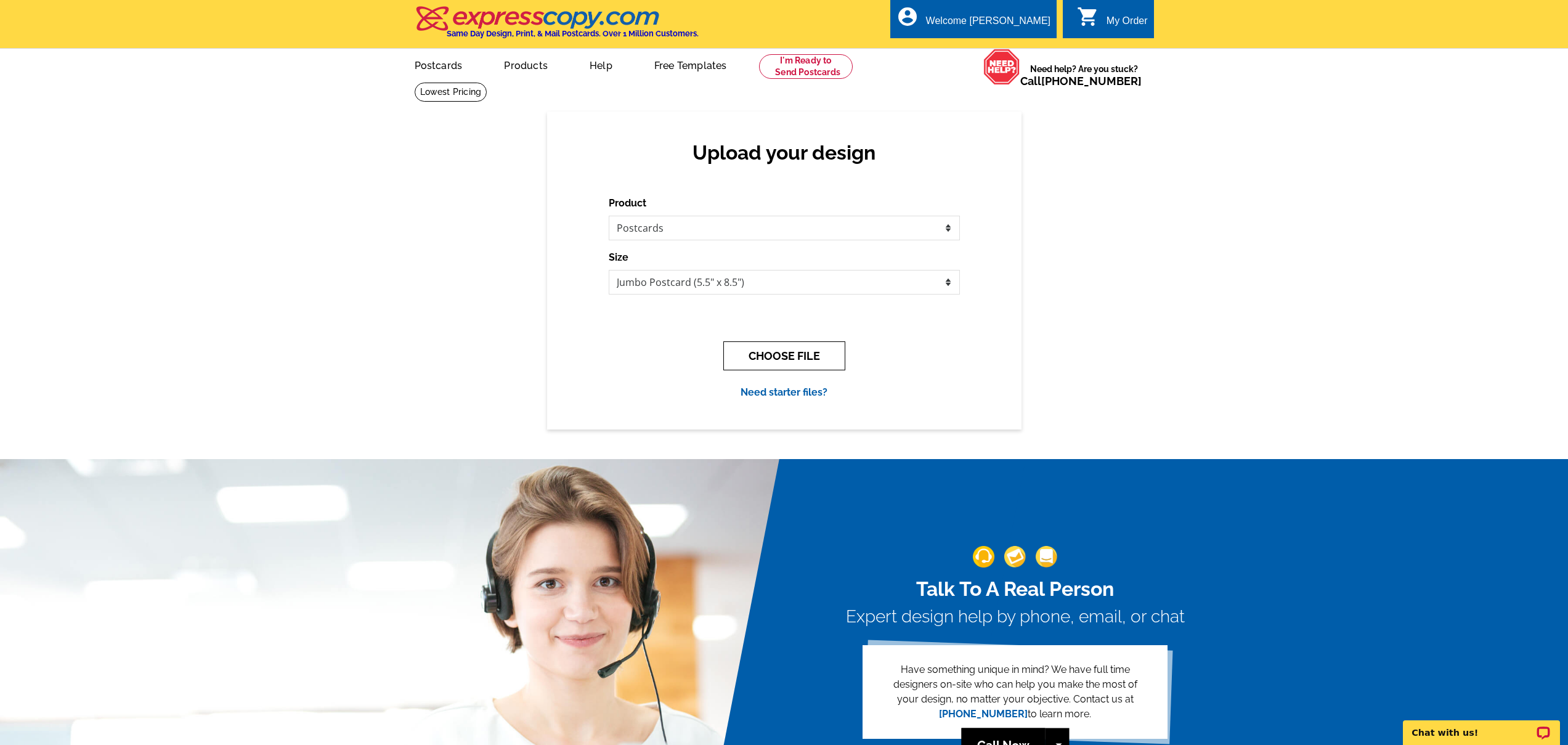
click at [770, 352] on button "CHOOSE FILE" at bounding box center [784, 356] width 122 height 29
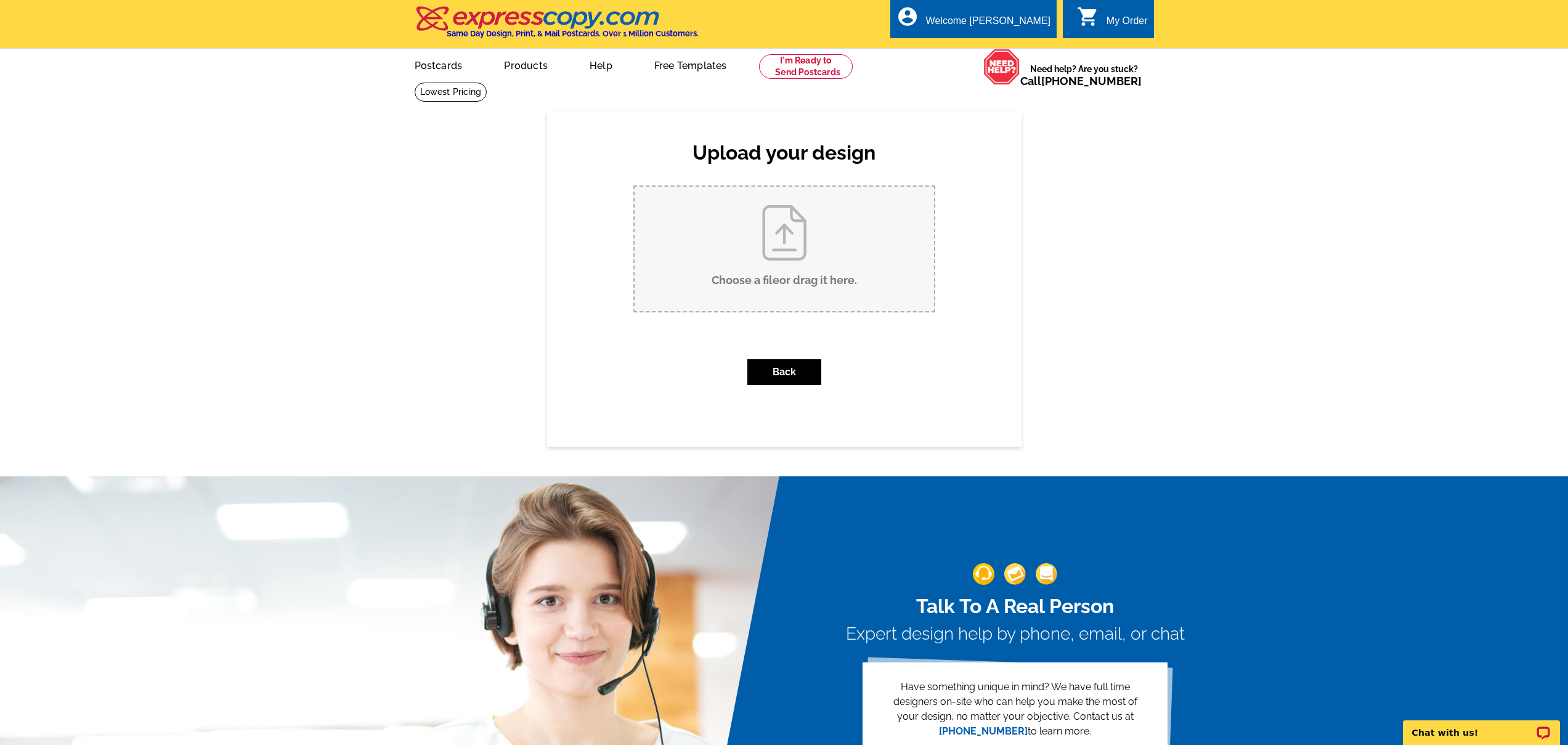
click at [772, 278] on input "Choose a file or drag it here ." at bounding box center [784, 248] width 300 height 124
type input "C:\fakepath\20th anniv pc 2.pdf"
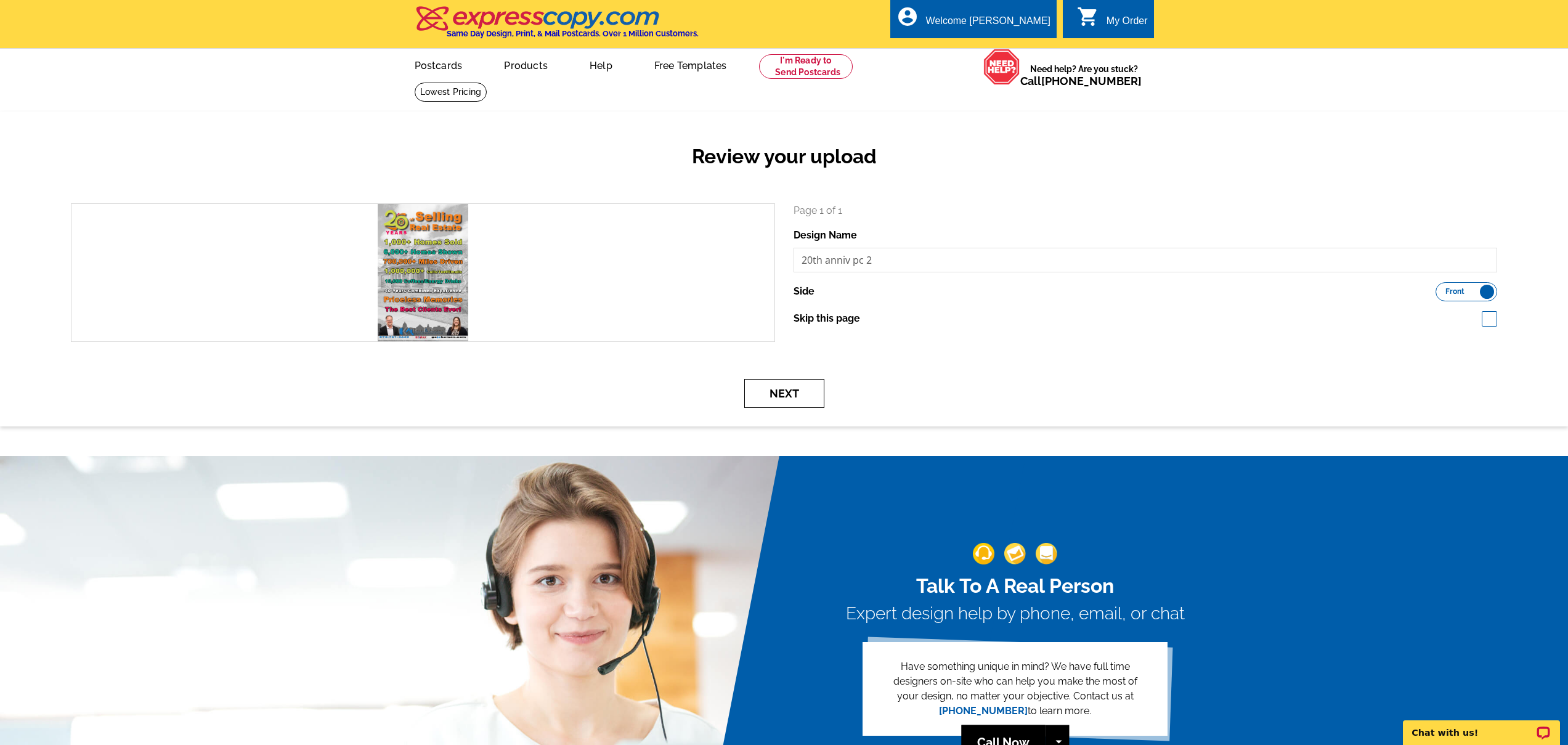
click at [778, 389] on button "Next" at bounding box center [784, 393] width 80 height 29
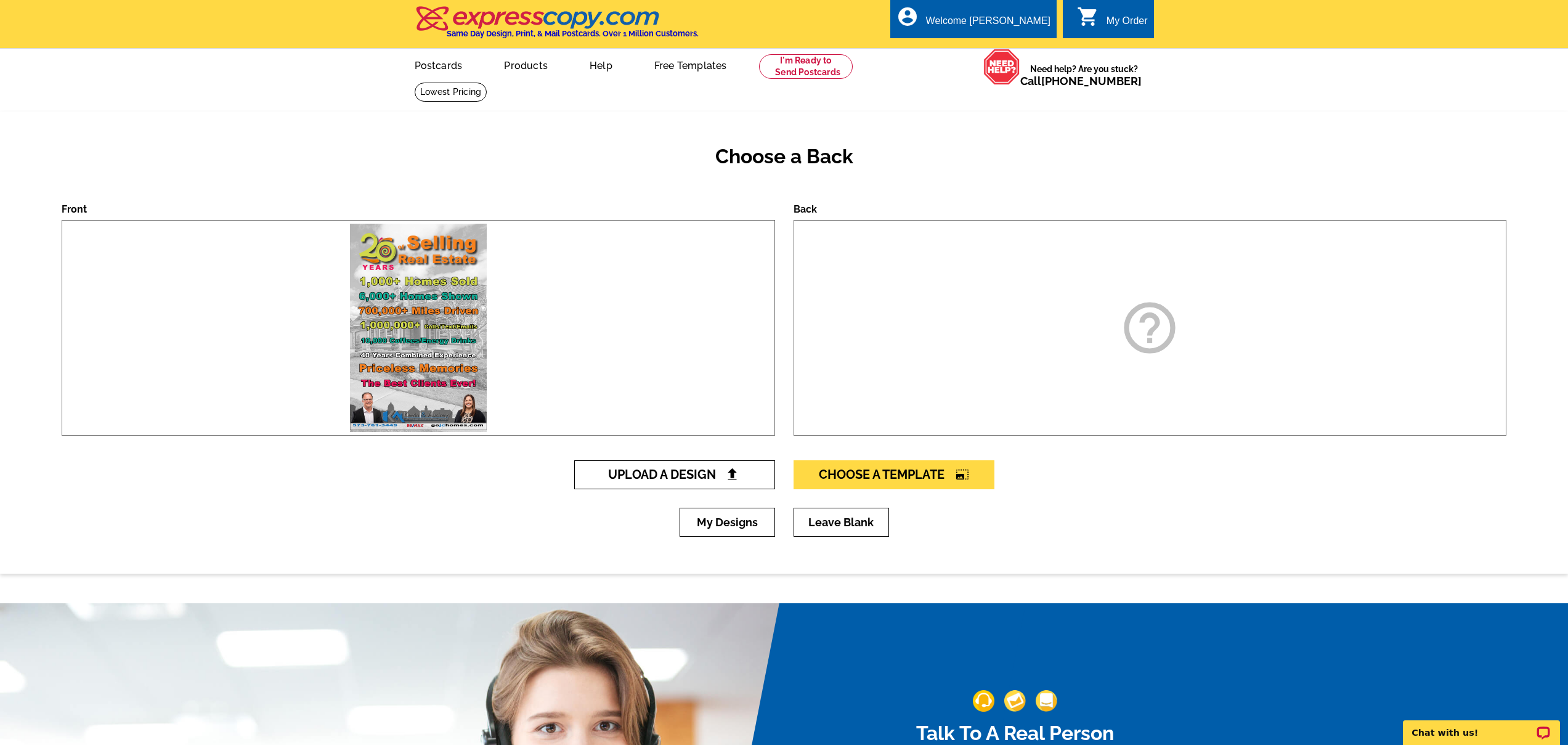
click at [706, 472] on span "Upload A Design" at bounding box center [674, 474] width 132 height 15
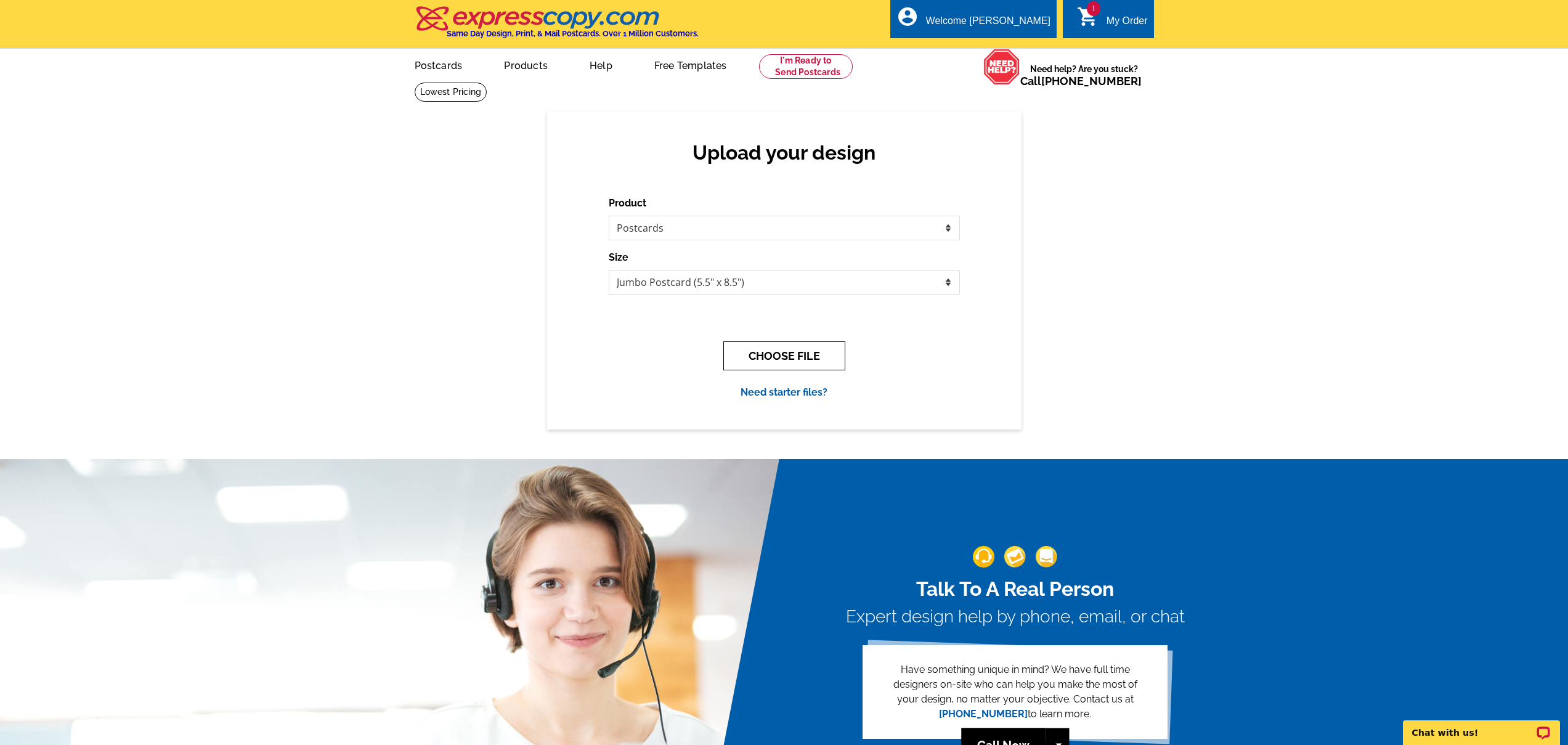
click at [791, 349] on button "CHOOSE FILE" at bounding box center [784, 356] width 122 height 29
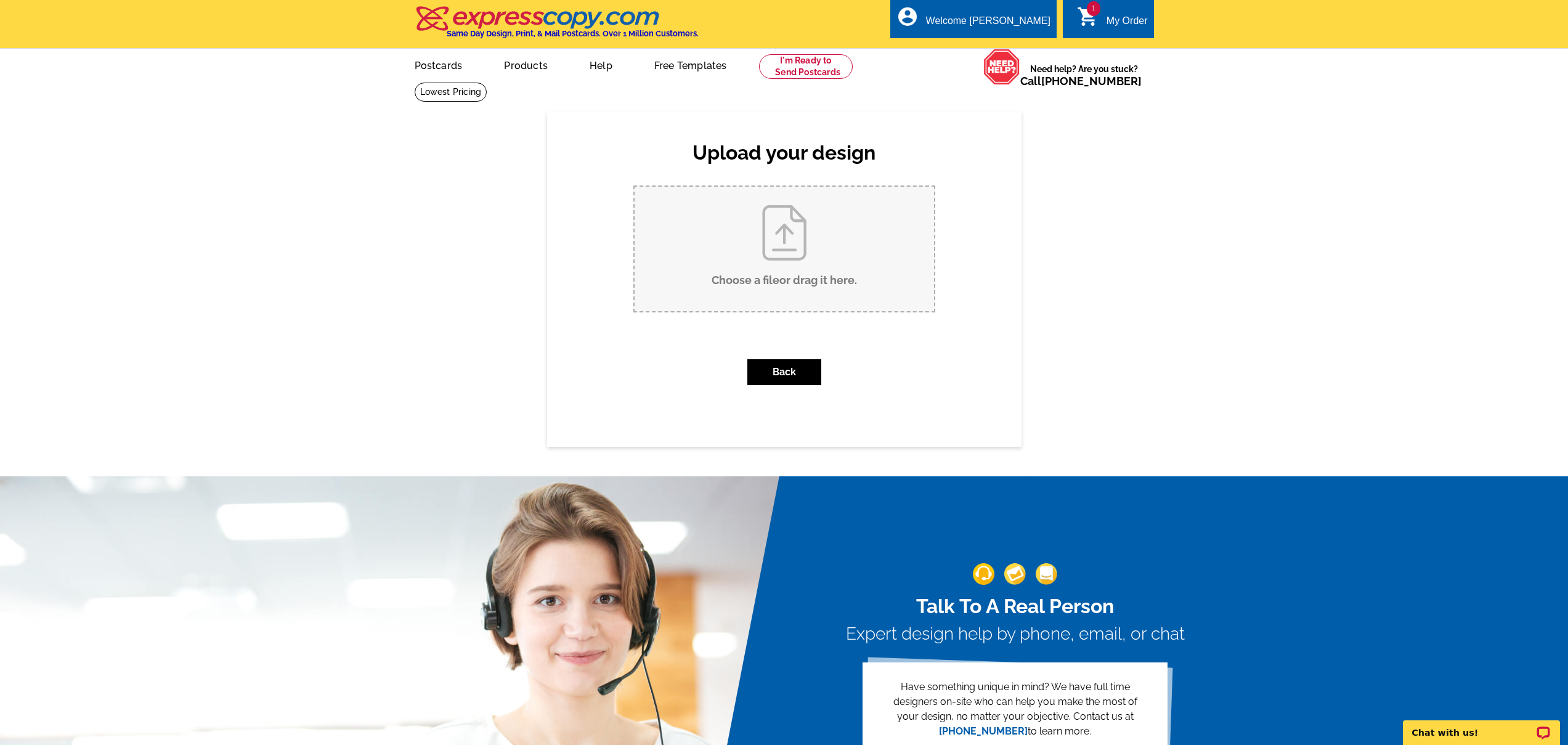
click at [798, 249] on input "Choose a file or drag it here ." at bounding box center [784, 248] width 300 height 124
type input "C:\fakepath\20th anniv pc 2back.pdf"
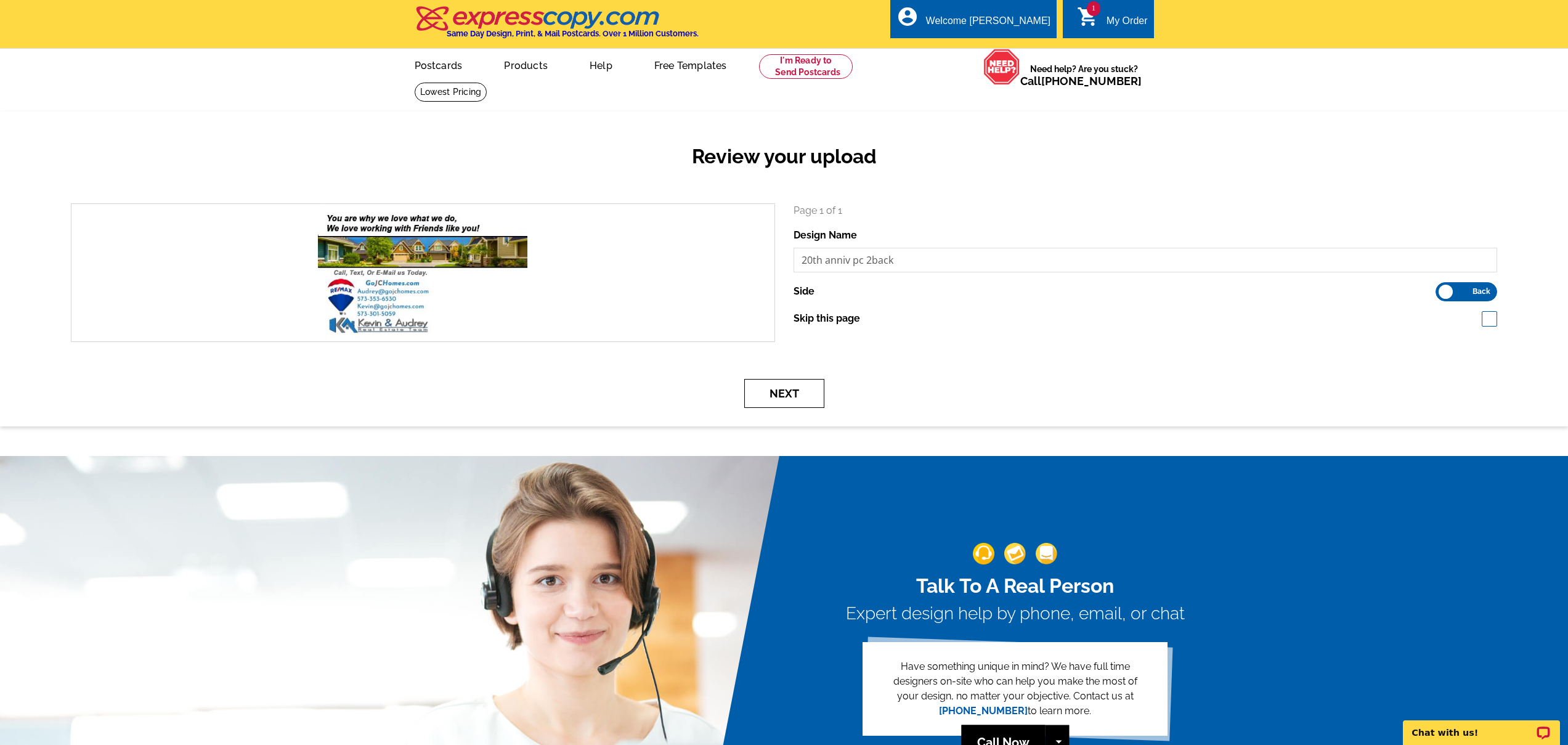
click at [791, 393] on button "Next" at bounding box center [784, 393] width 80 height 29
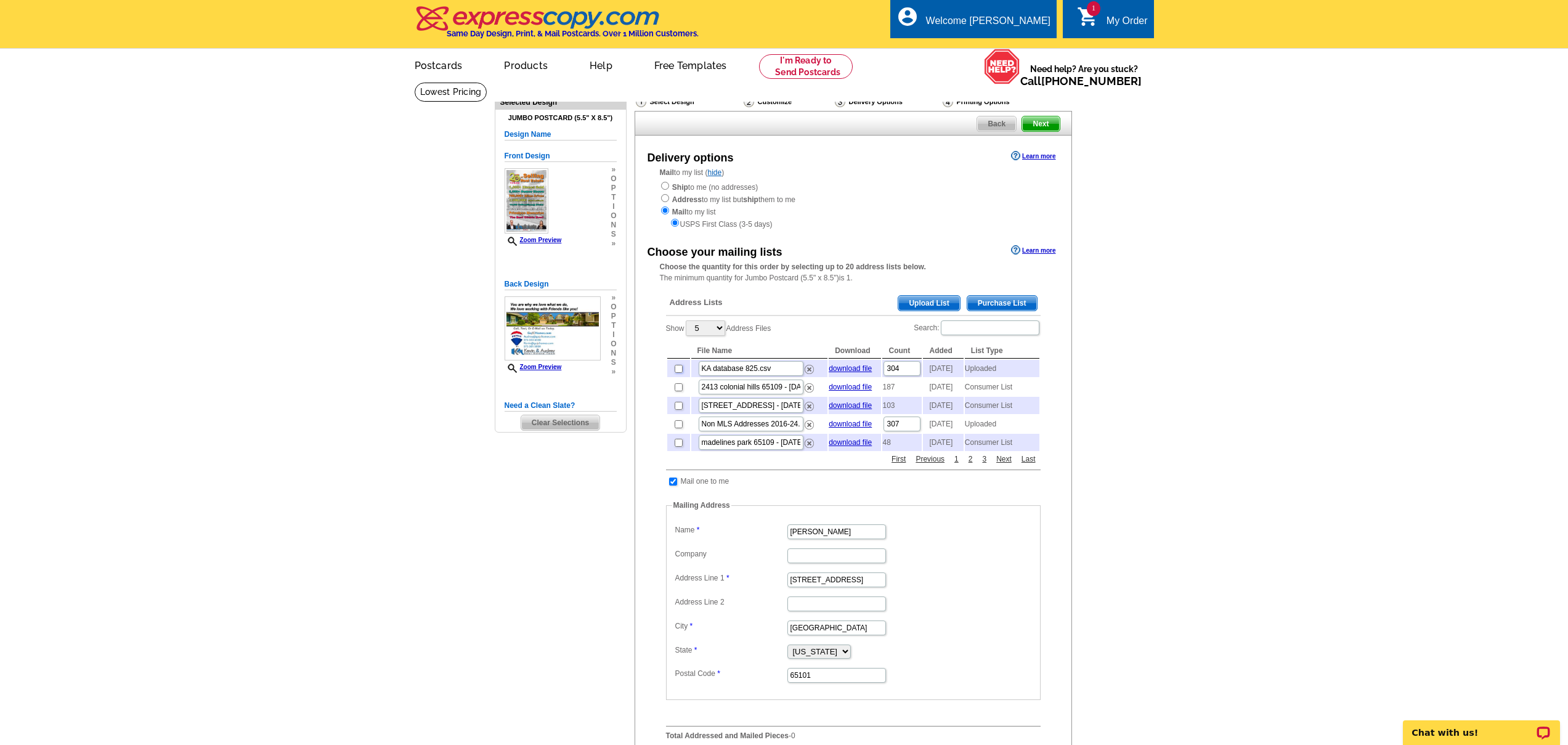
click at [678, 372] on input "checkbox" at bounding box center [679, 368] width 8 height 8
checkbox input "true"
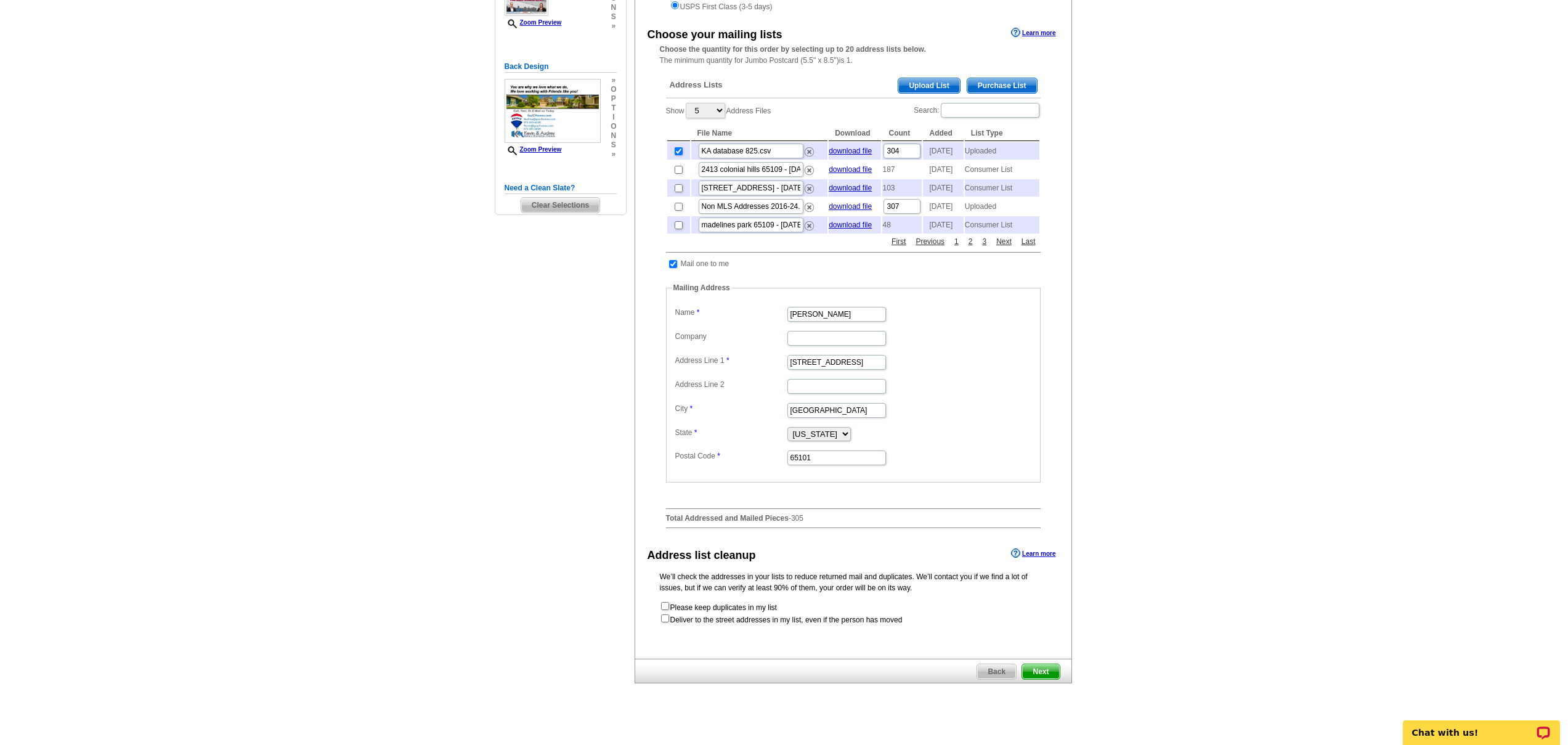
scroll to position [298, 0]
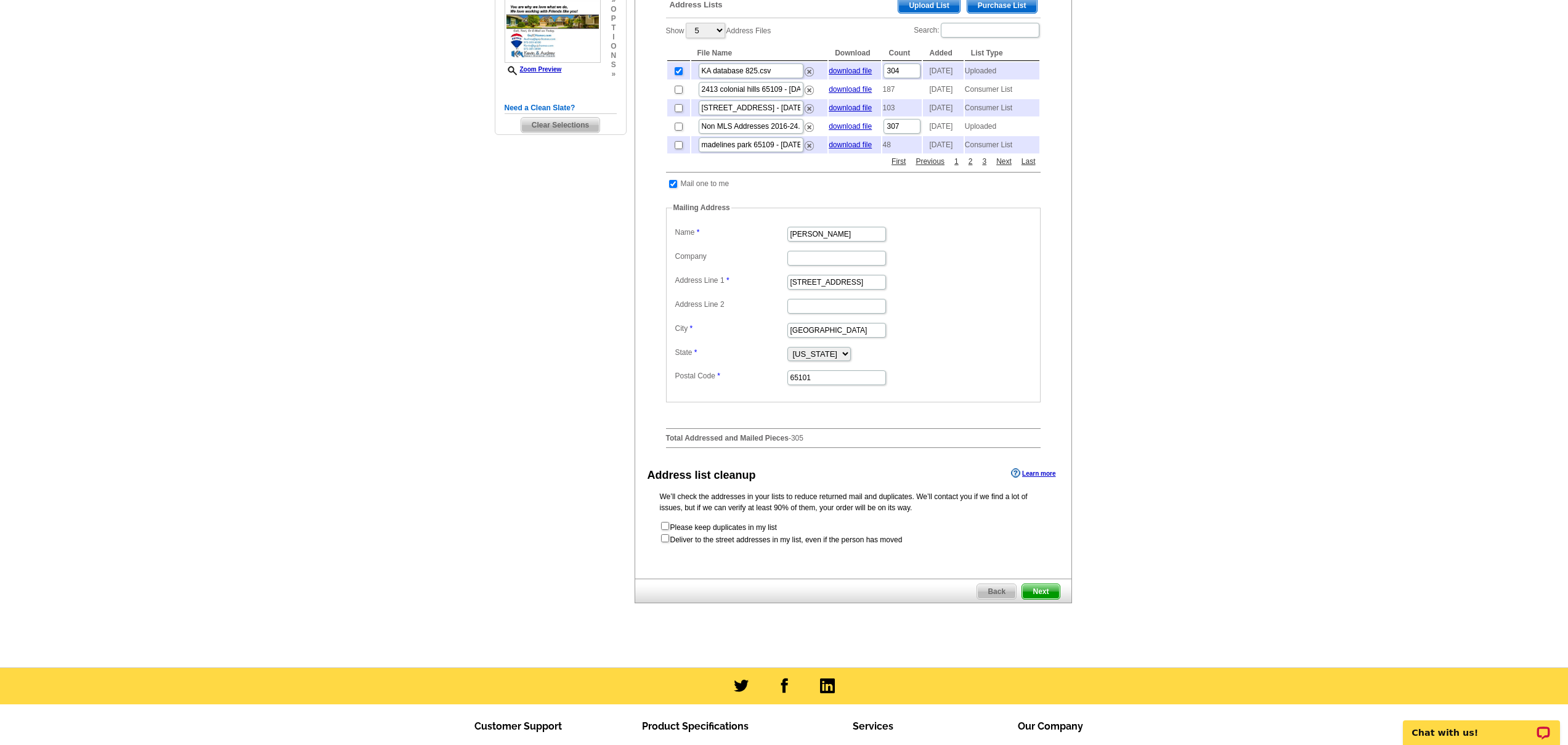
click at [1047, 599] on span "Next" at bounding box center [1040, 592] width 37 height 15
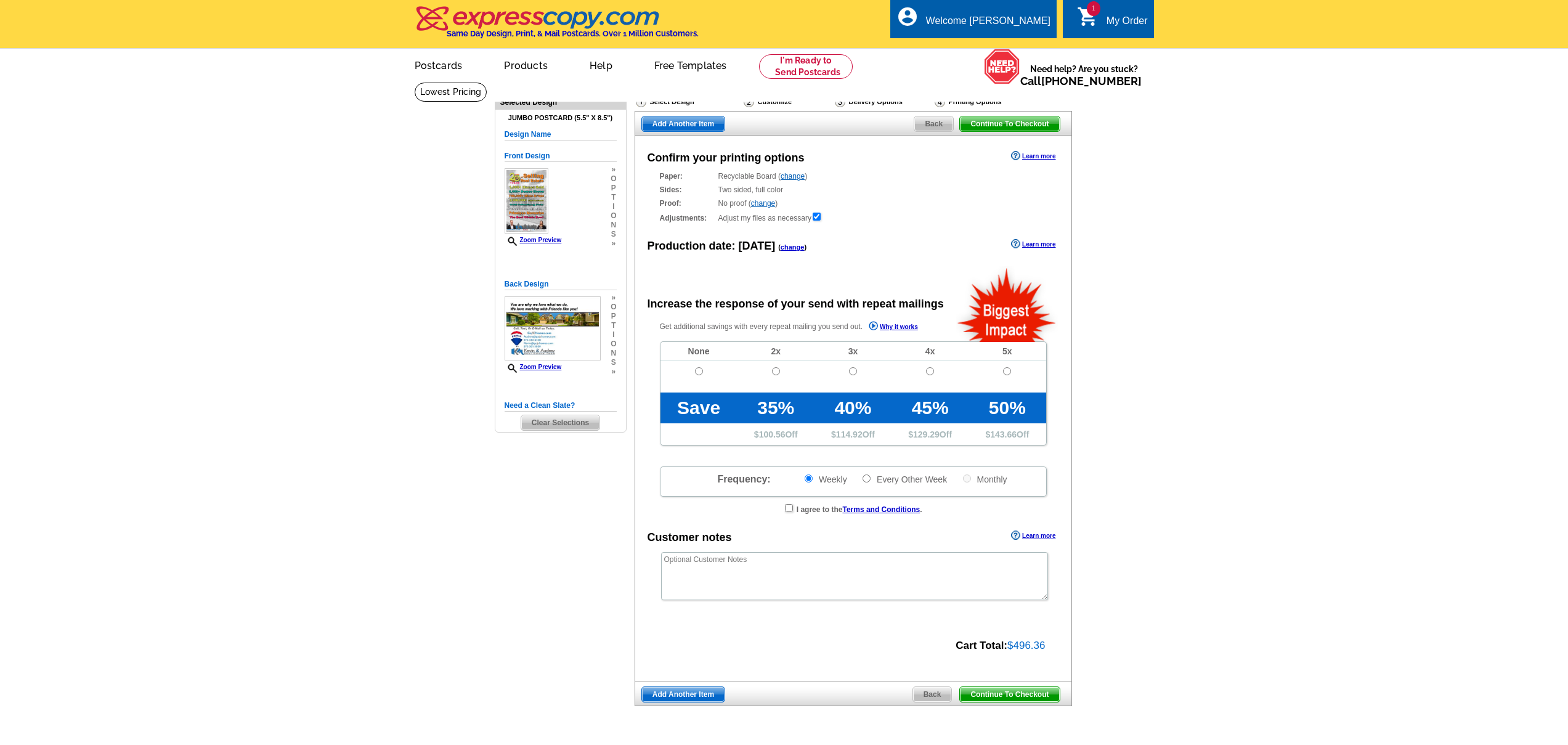
radio input "false"
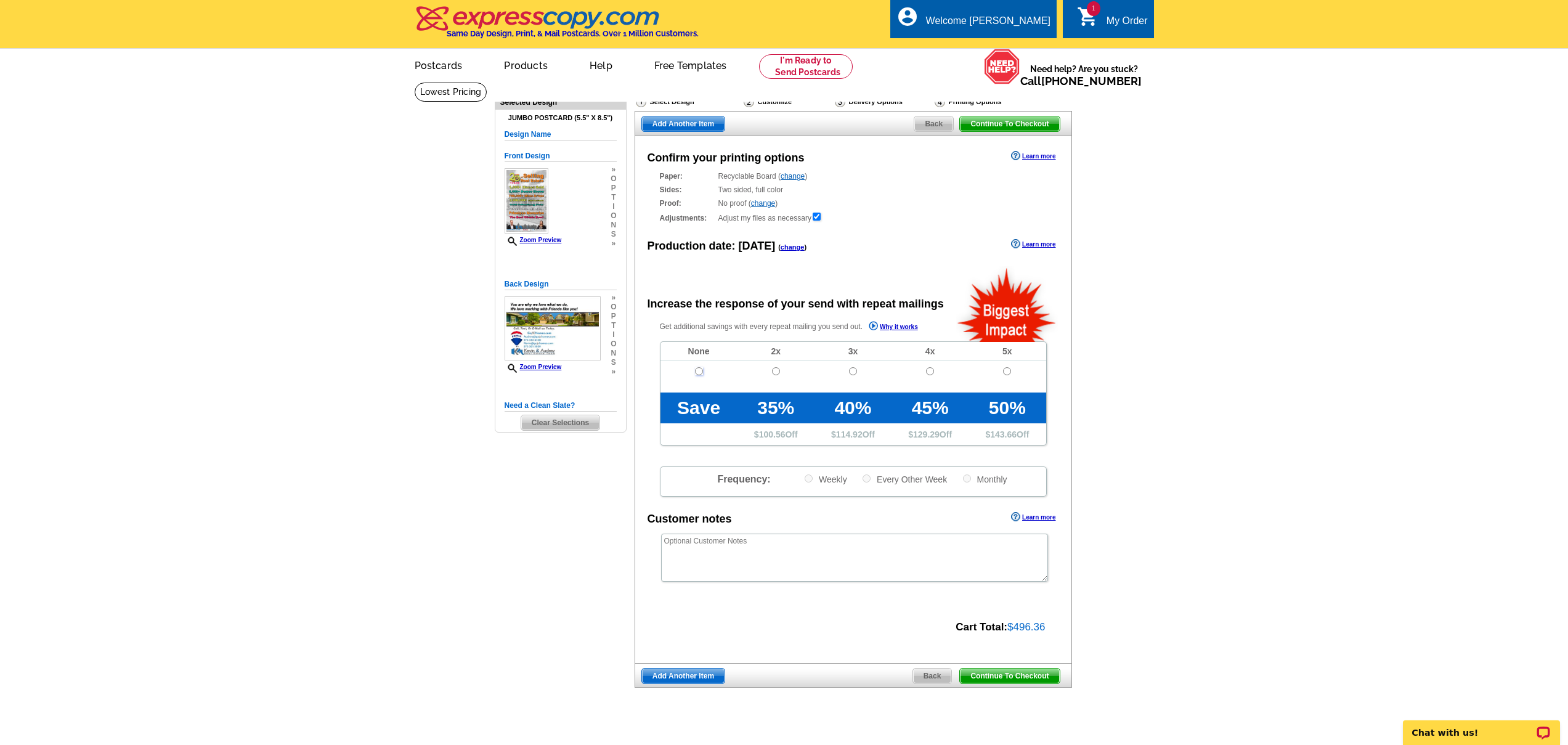
click at [700, 374] on input "radio" at bounding box center [699, 371] width 8 height 8
radio input "true"
click at [1016, 675] on span "Continue To Checkout" at bounding box center [1009, 676] width 100 height 15
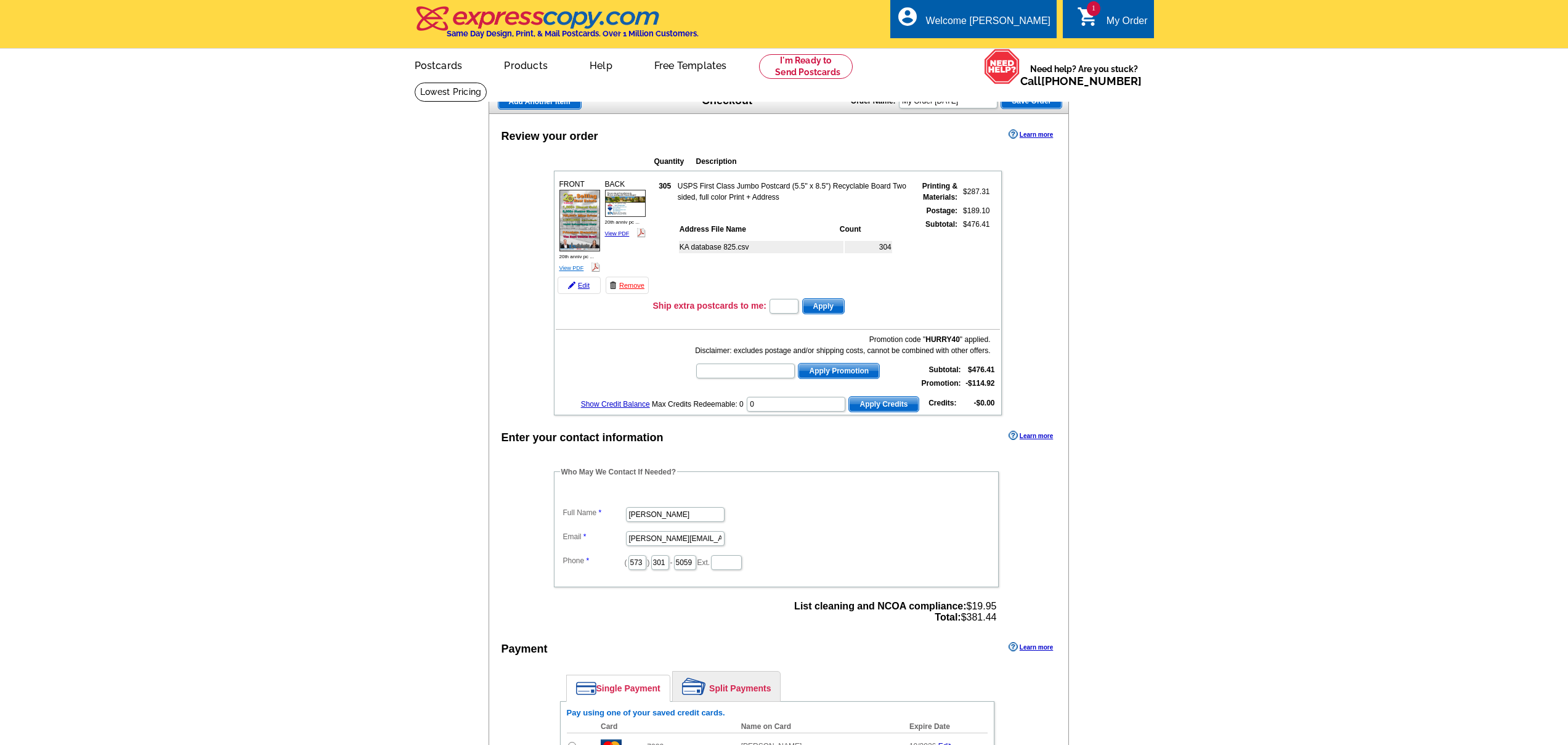
click at [576, 266] on link "View PDF" at bounding box center [572, 268] width 25 height 6
click at [576, 267] on link "View PDF" at bounding box center [572, 268] width 25 height 6
click at [615, 234] on link "View PDF" at bounding box center [617, 233] width 25 height 6
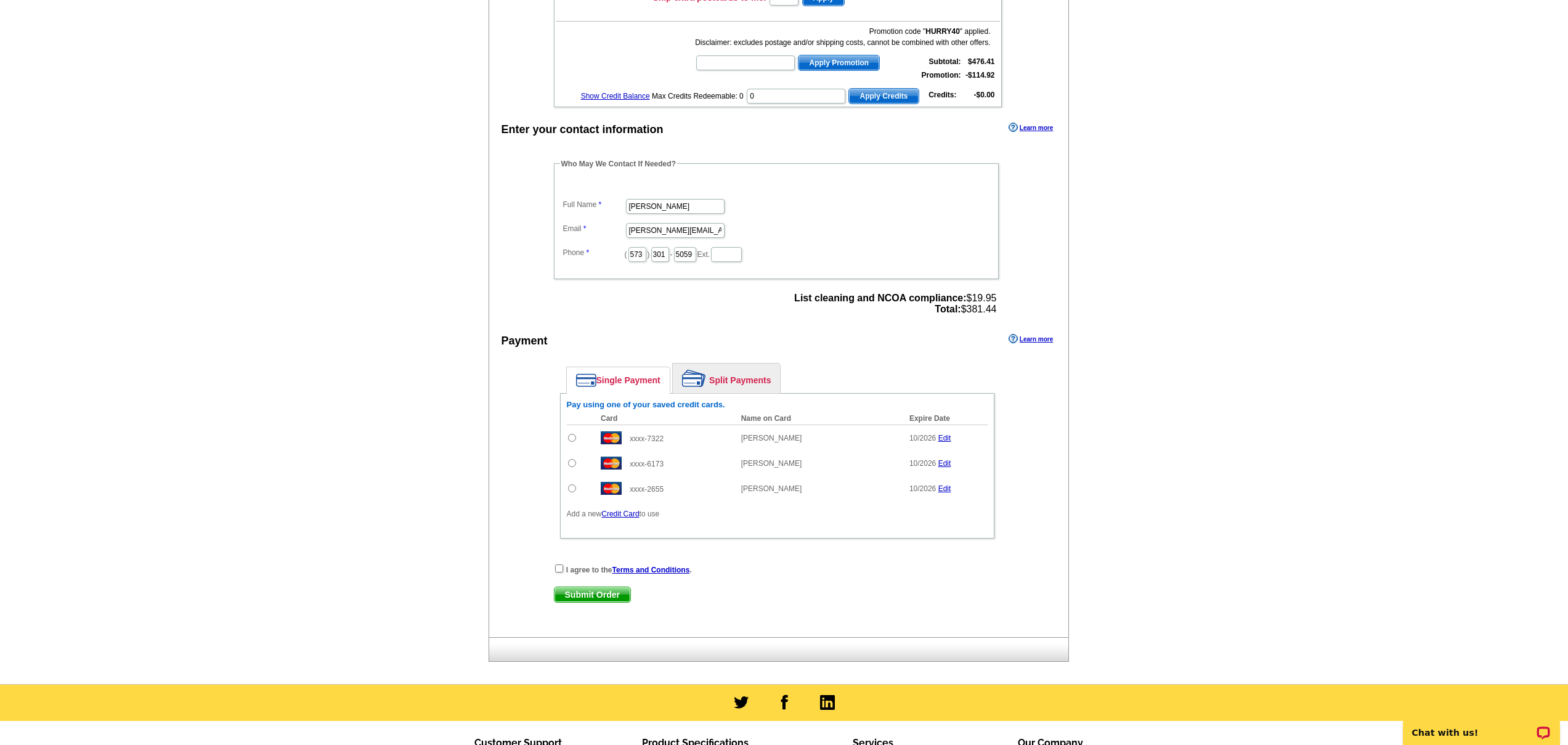
click at [569, 437] on input "radio" at bounding box center [572, 437] width 8 height 8
radio input "true"
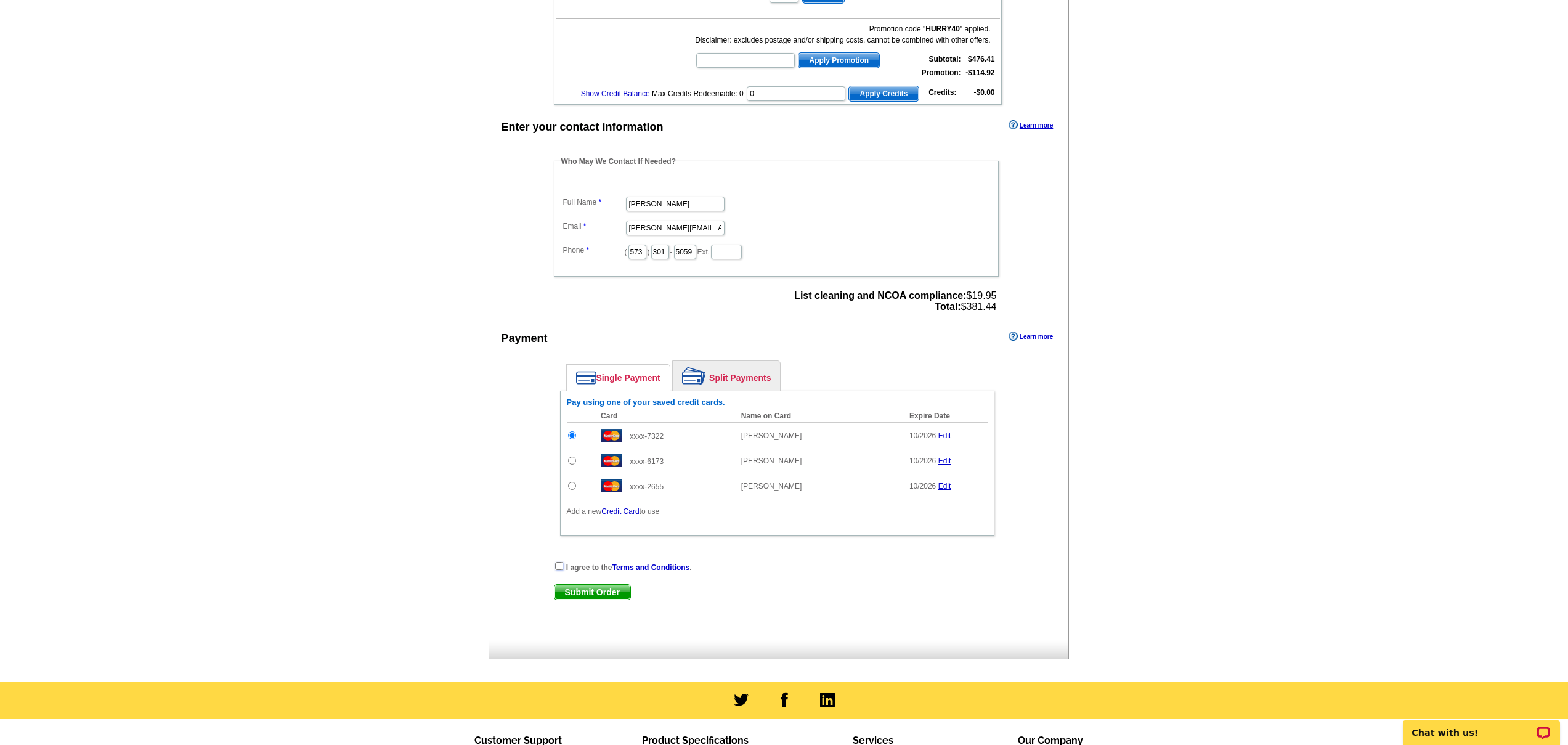
click at [559, 566] on input "checkbox" at bounding box center [559, 565] width 8 height 8
checkbox input "true"
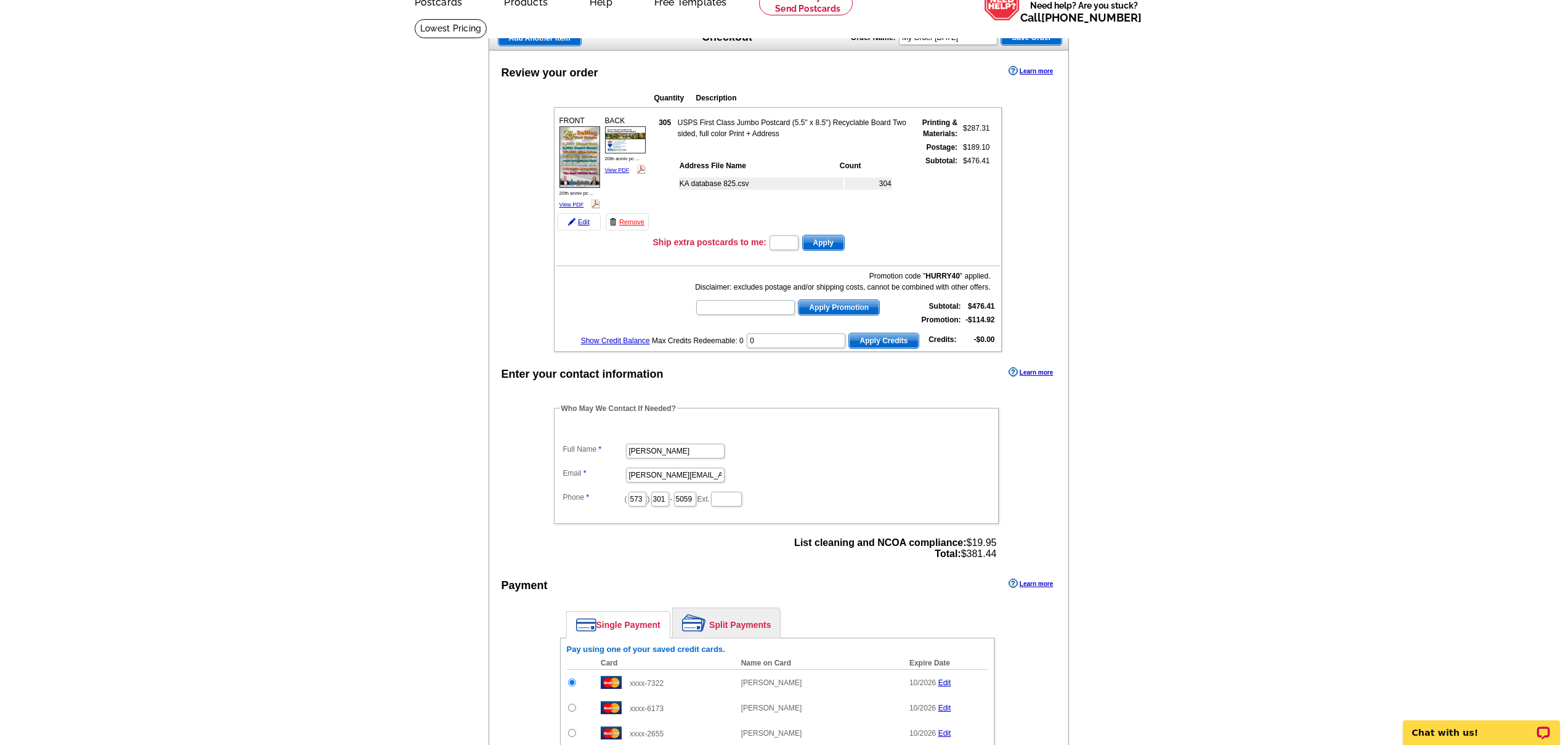
scroll to position [55, 0]
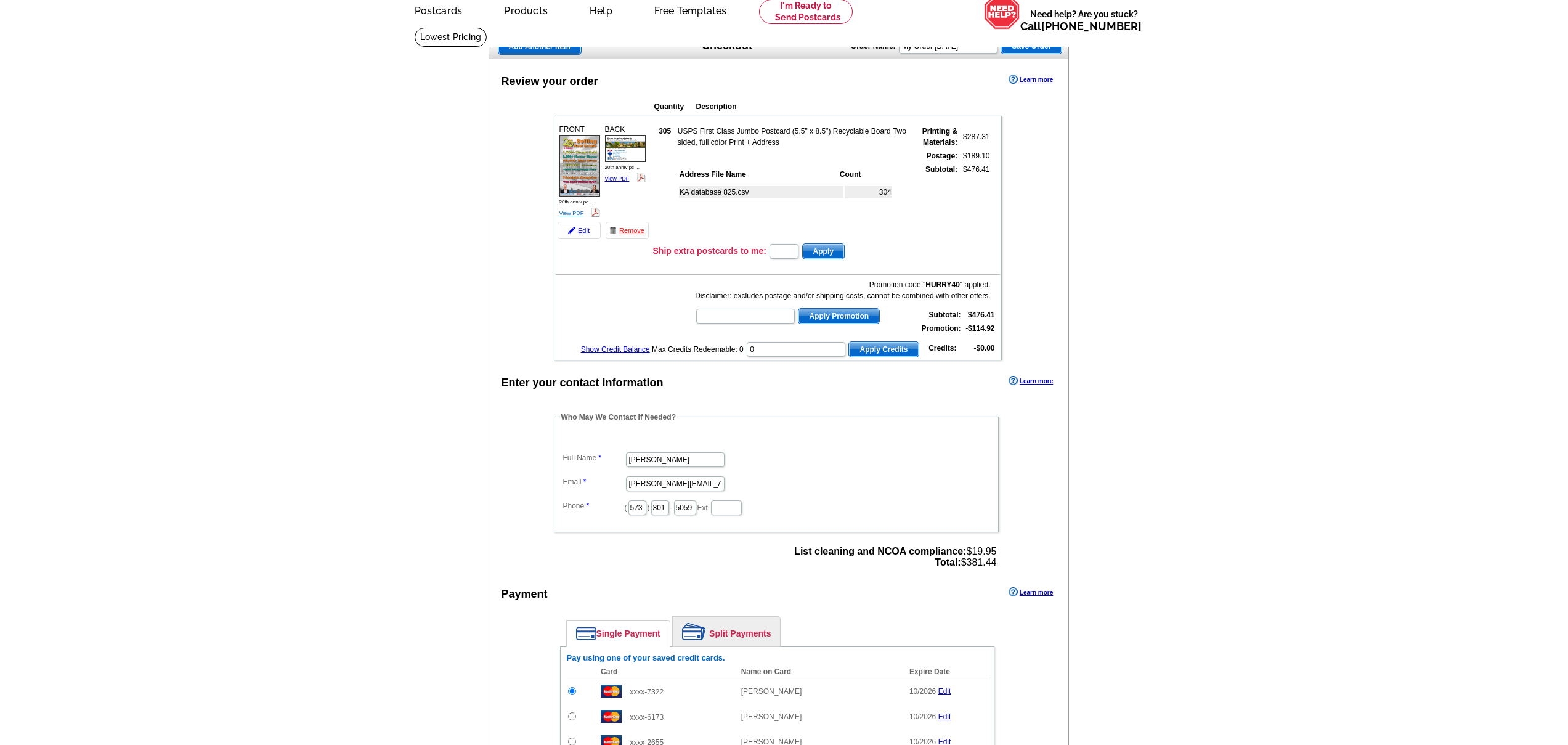
click at [572, 213] on link "View PDF" at bounding box center [572, 213] width 25 height 6
click at [583, 232] on link "Edit" at bounding box center [579, 230] width 43 height 17
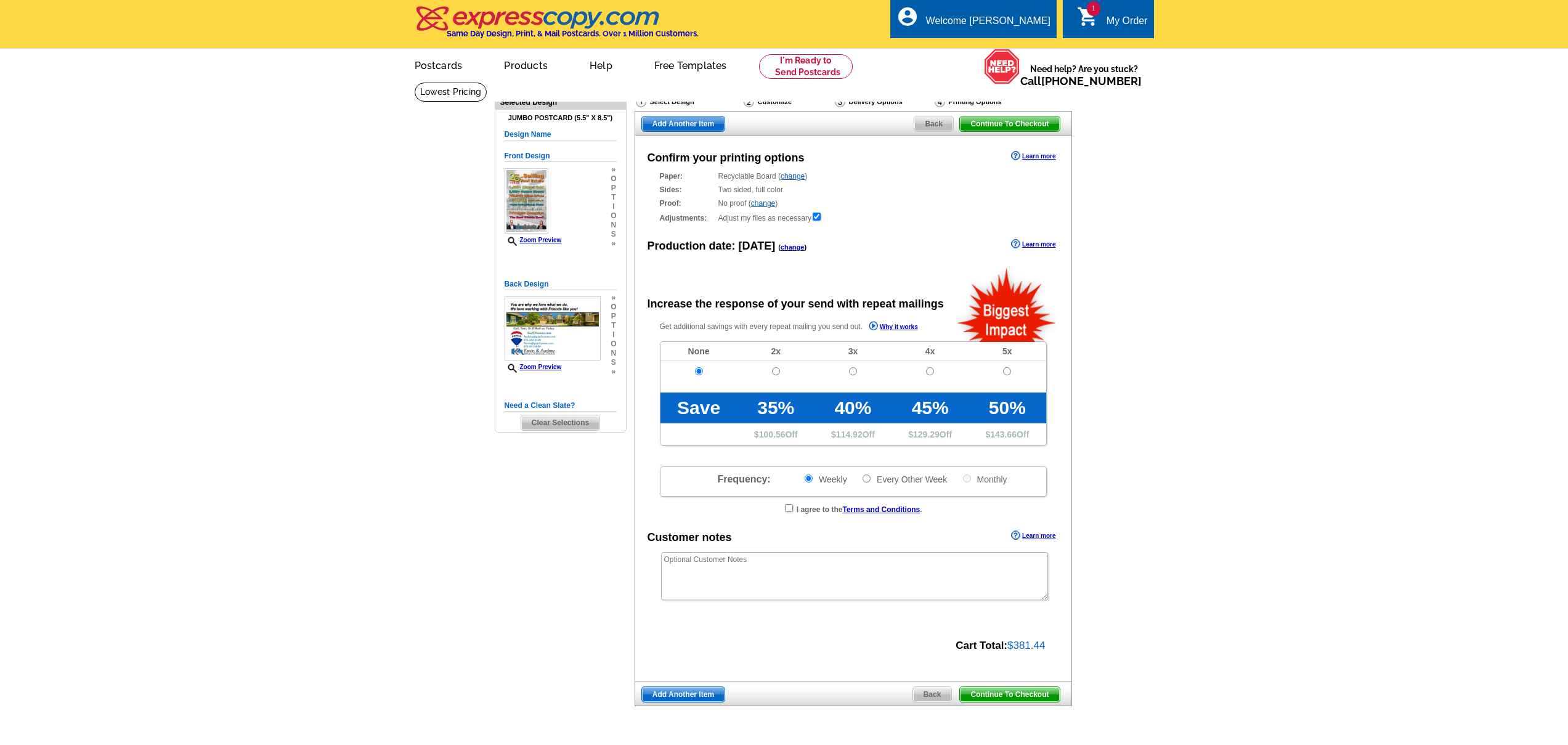
radio input "false"
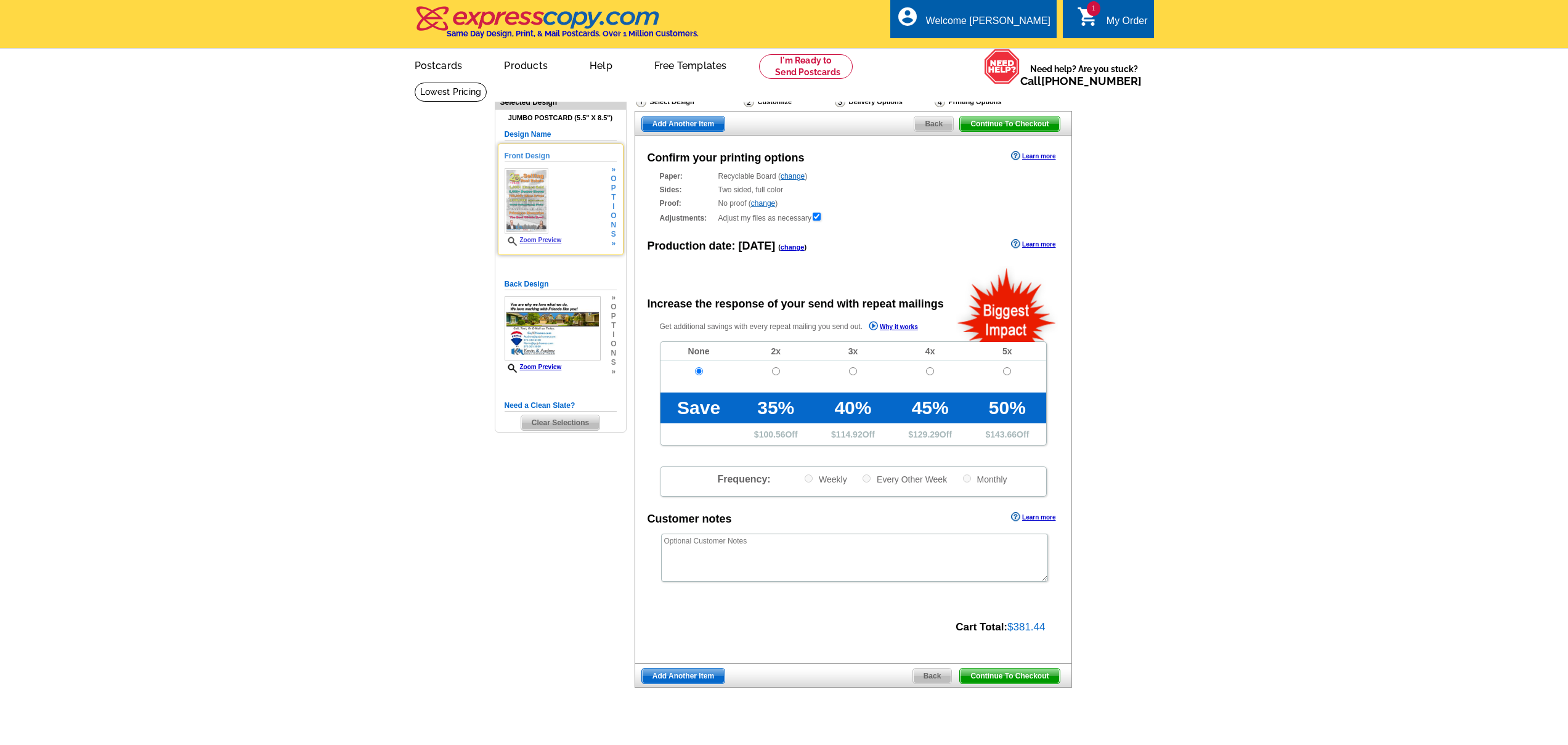
click at [611, 202] on span "i" at bounding box center [614, 206] width 5 height 9
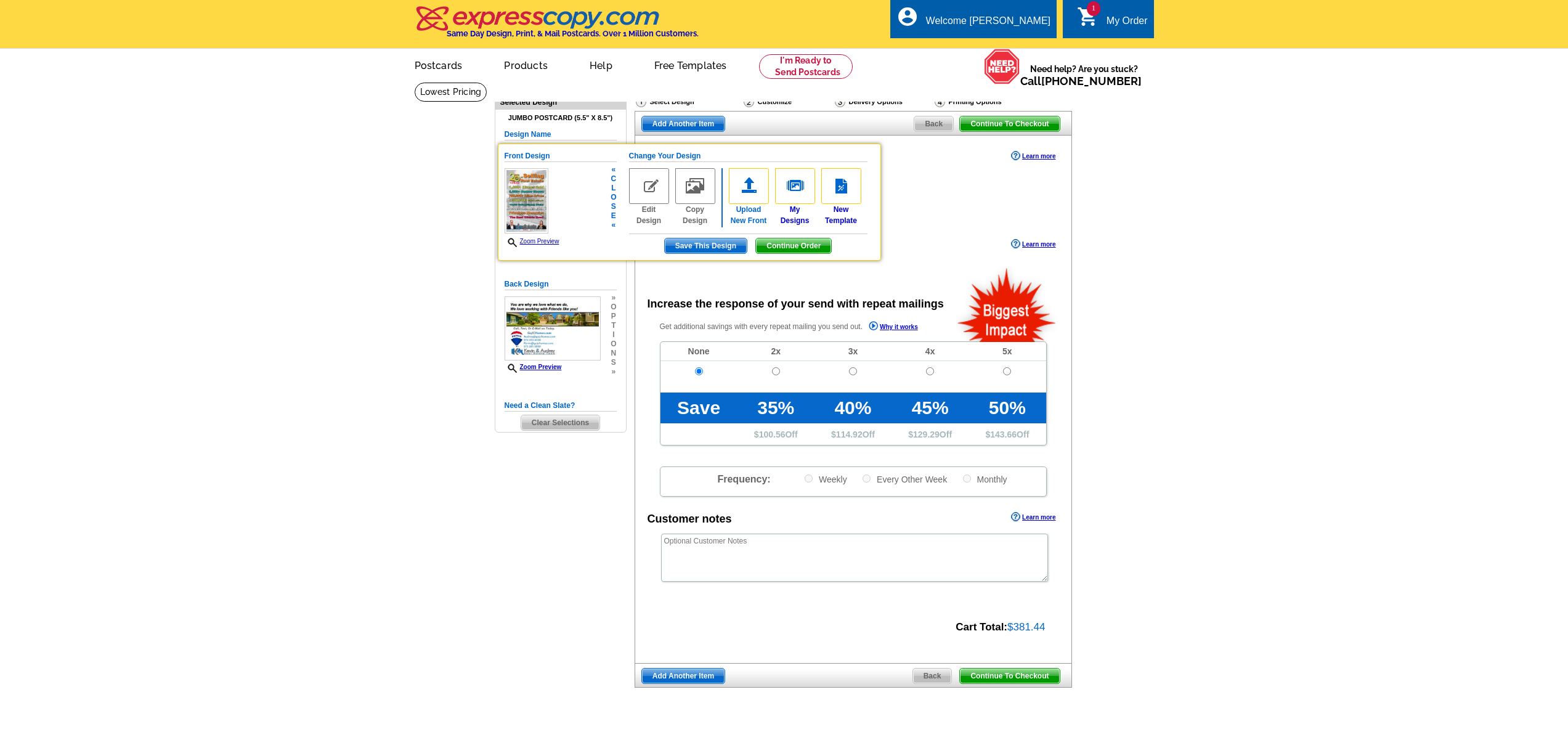
click at [745, 216] on link "Upload New Front" at bounding box center [749, 196] width 40 height 58
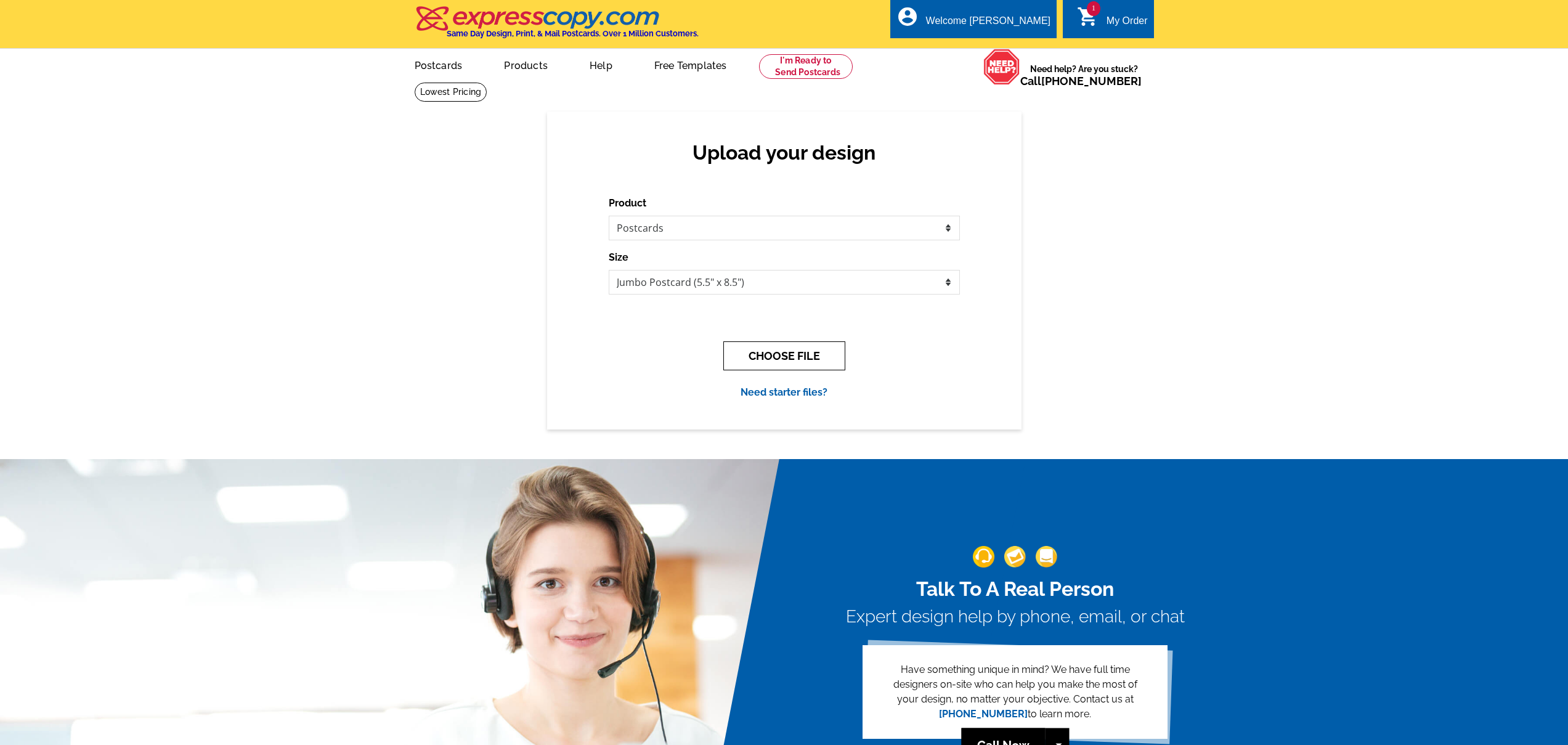
click at [761, 351] on button "CHOOSE FILE" at bounding box center [784, 356] width 122 height 29
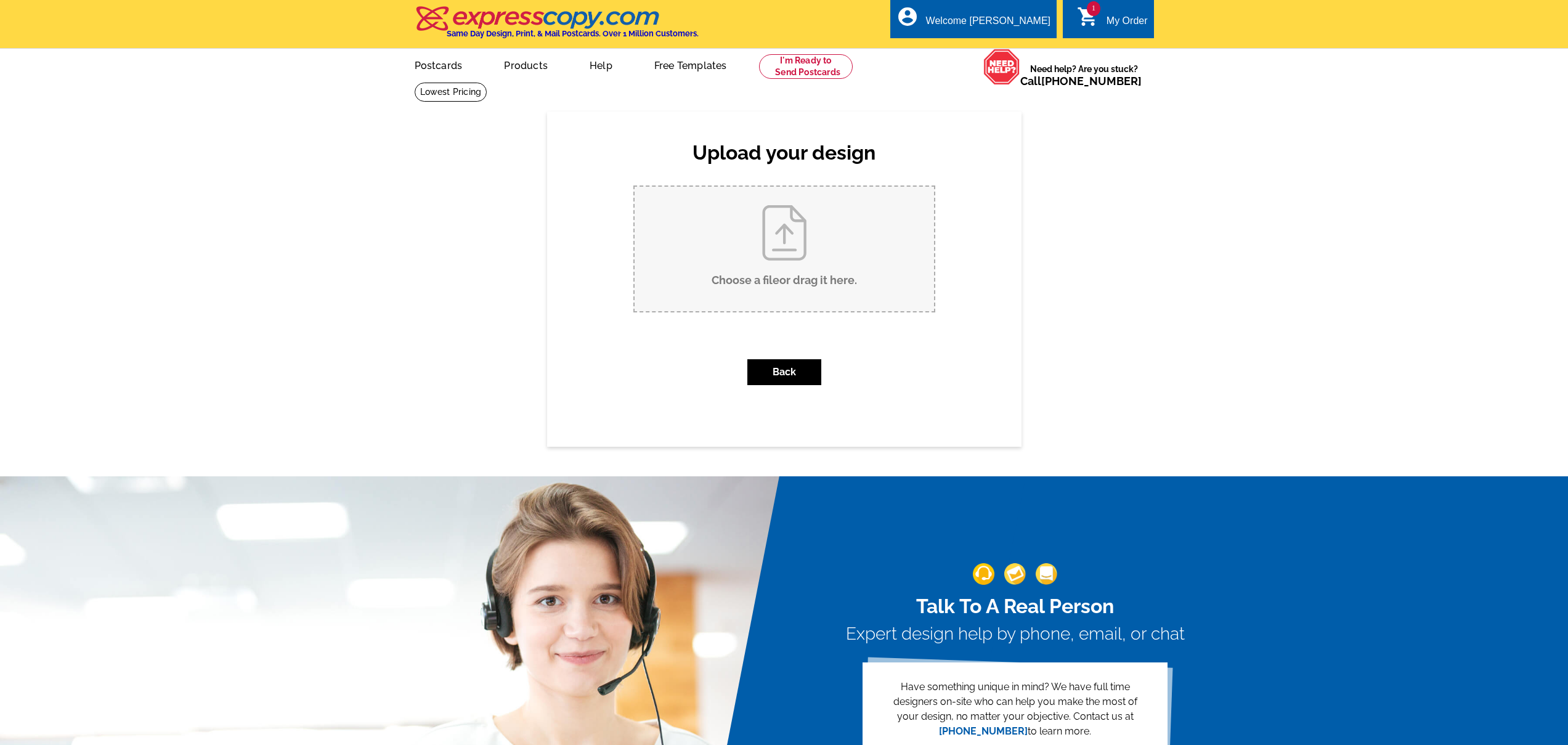
click at [764, 268] on input "Choose a file or drag it here ." at bounding box center [784, 248] width 300 height 124
type input "C:\fakepath\20th anniv pc 2.pdf"
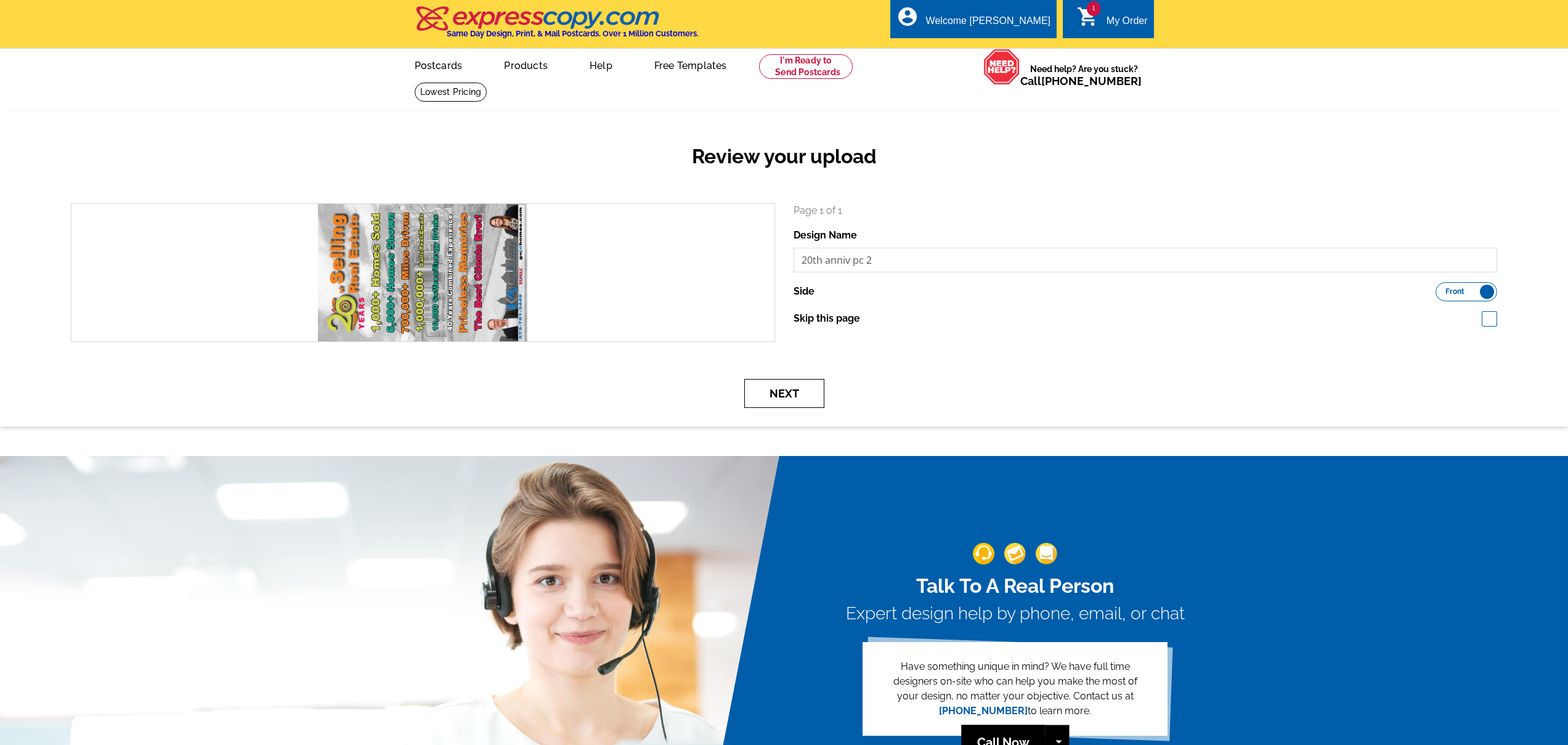
click at [797, 387] on button "Next" at bounding box center [784, 393] width 80 height 29
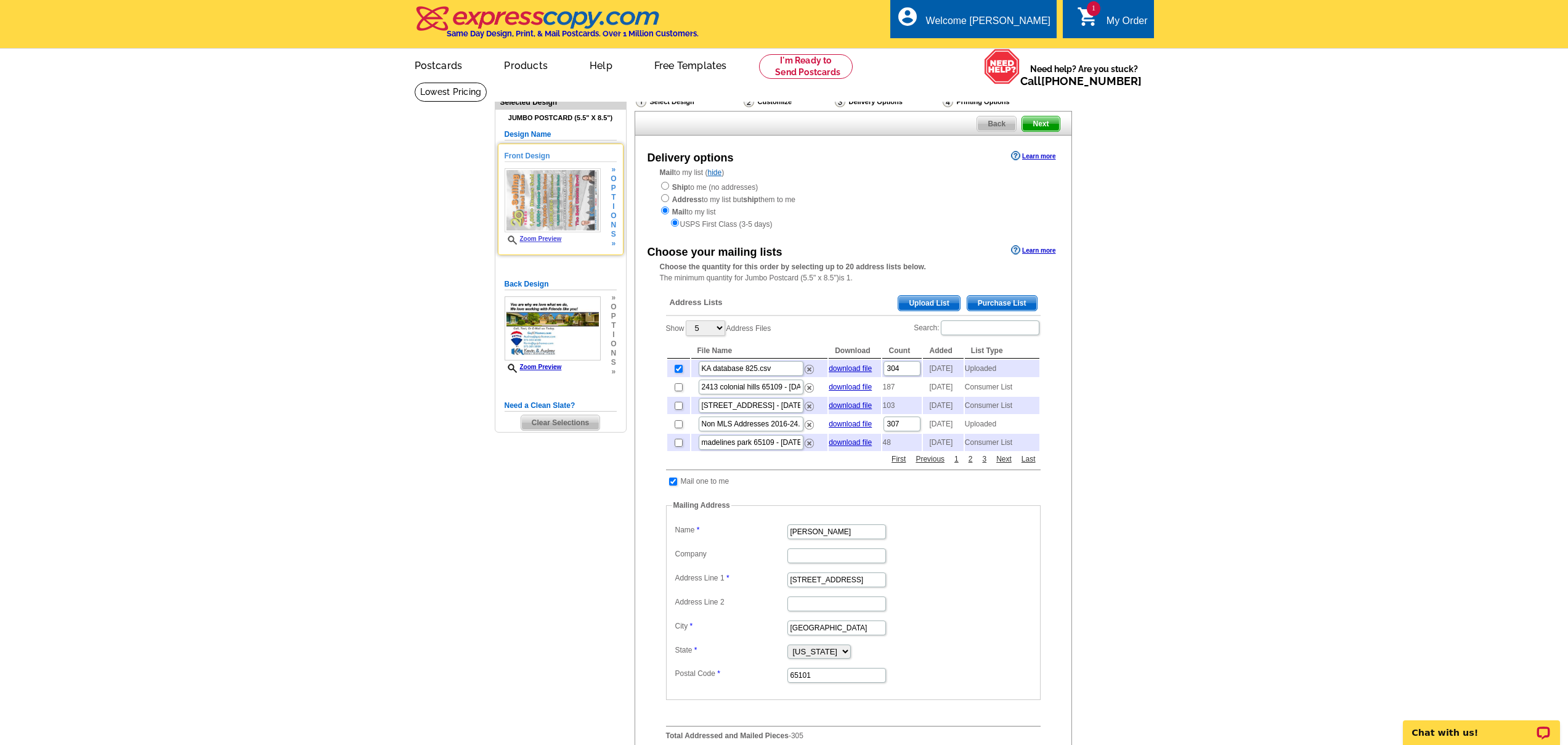
click at [547, 236] on link "Zoom Preview" at bounding box center [533, 238] width 58 height 6
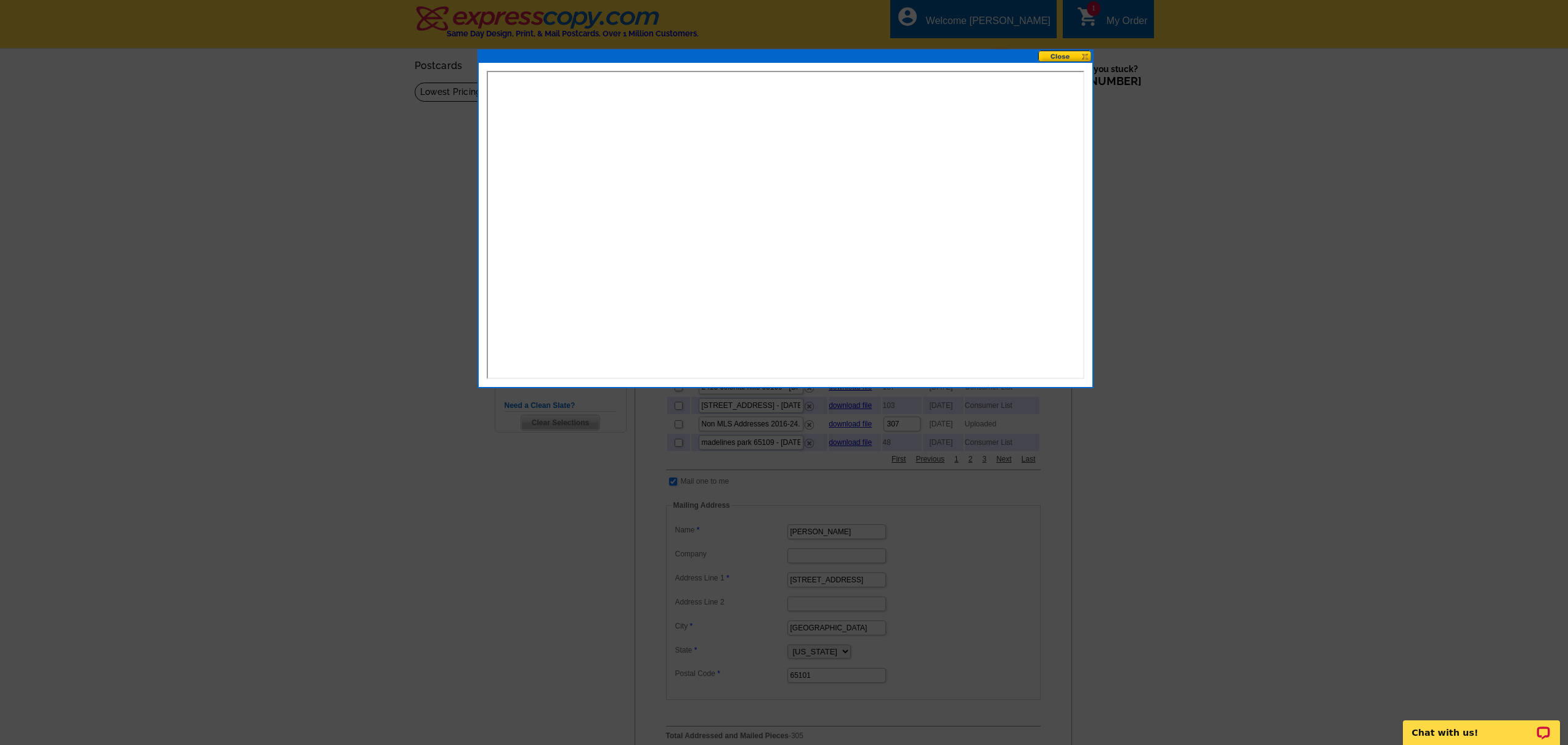
click at [1073, 59] on button at bounding box center [1065, 56] width 54 height 12
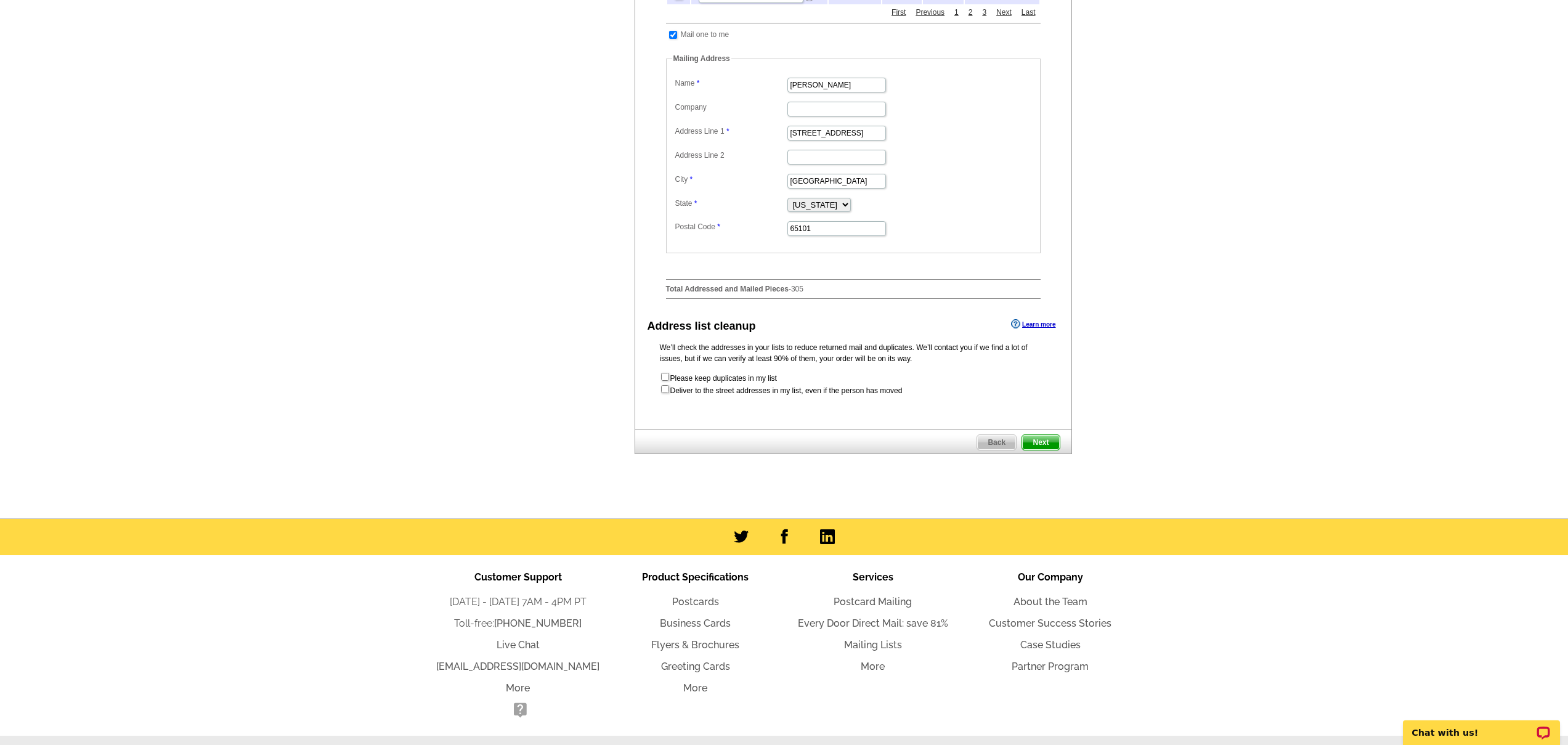
scroll to position [507, 0]
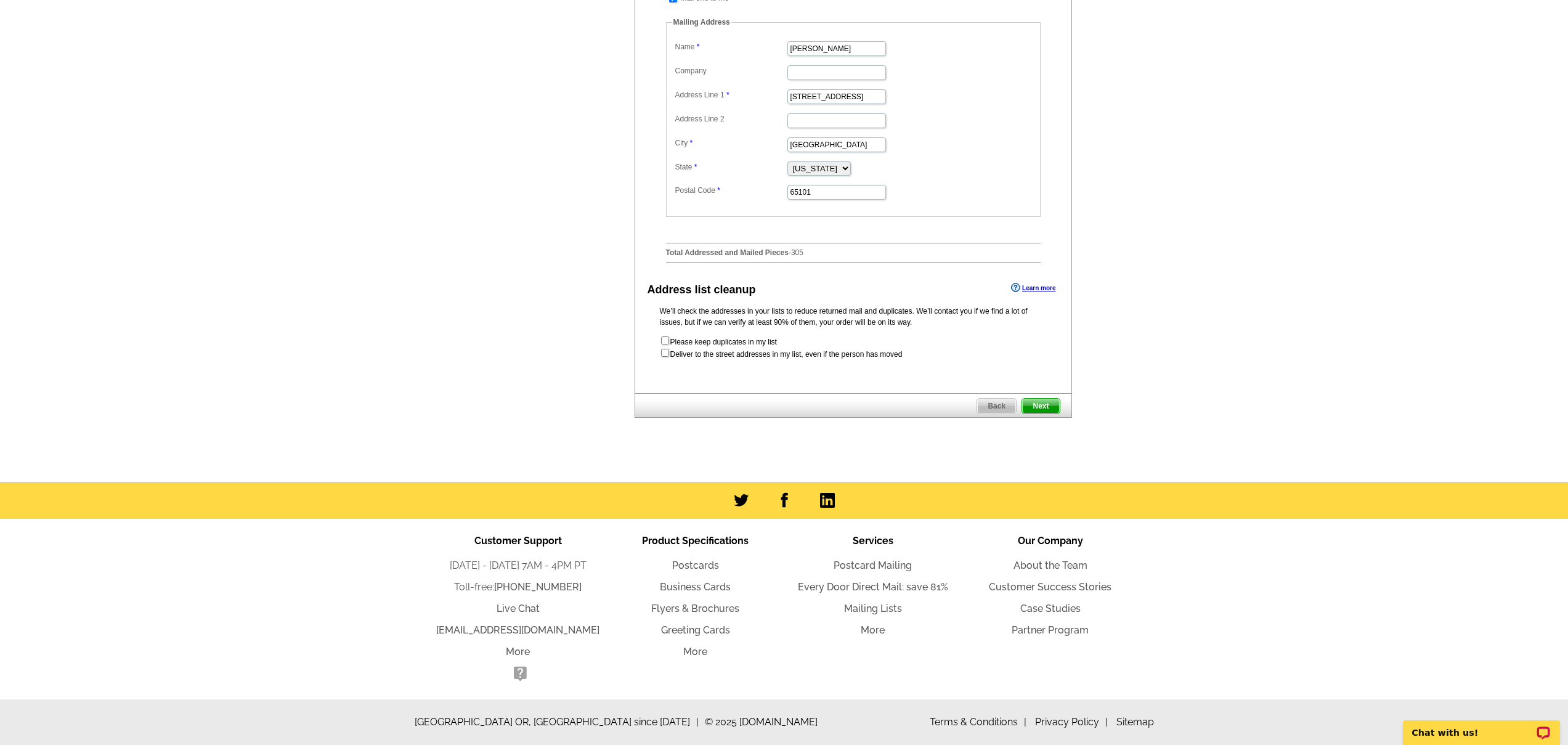
click at [1046, 406] on span "Next" at bounding box center [1040, 406] width 37 height 15
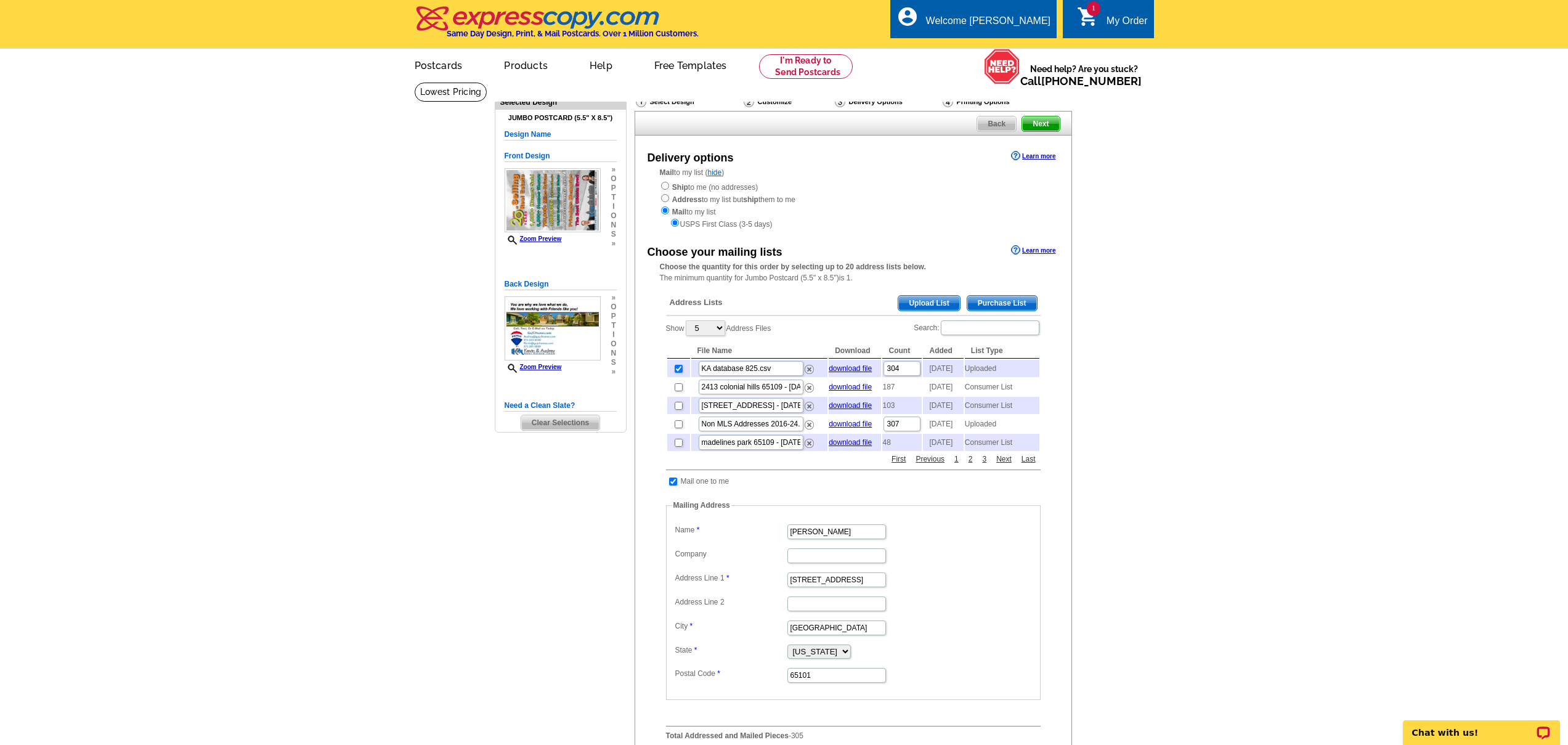
scroll to position [0, 0]
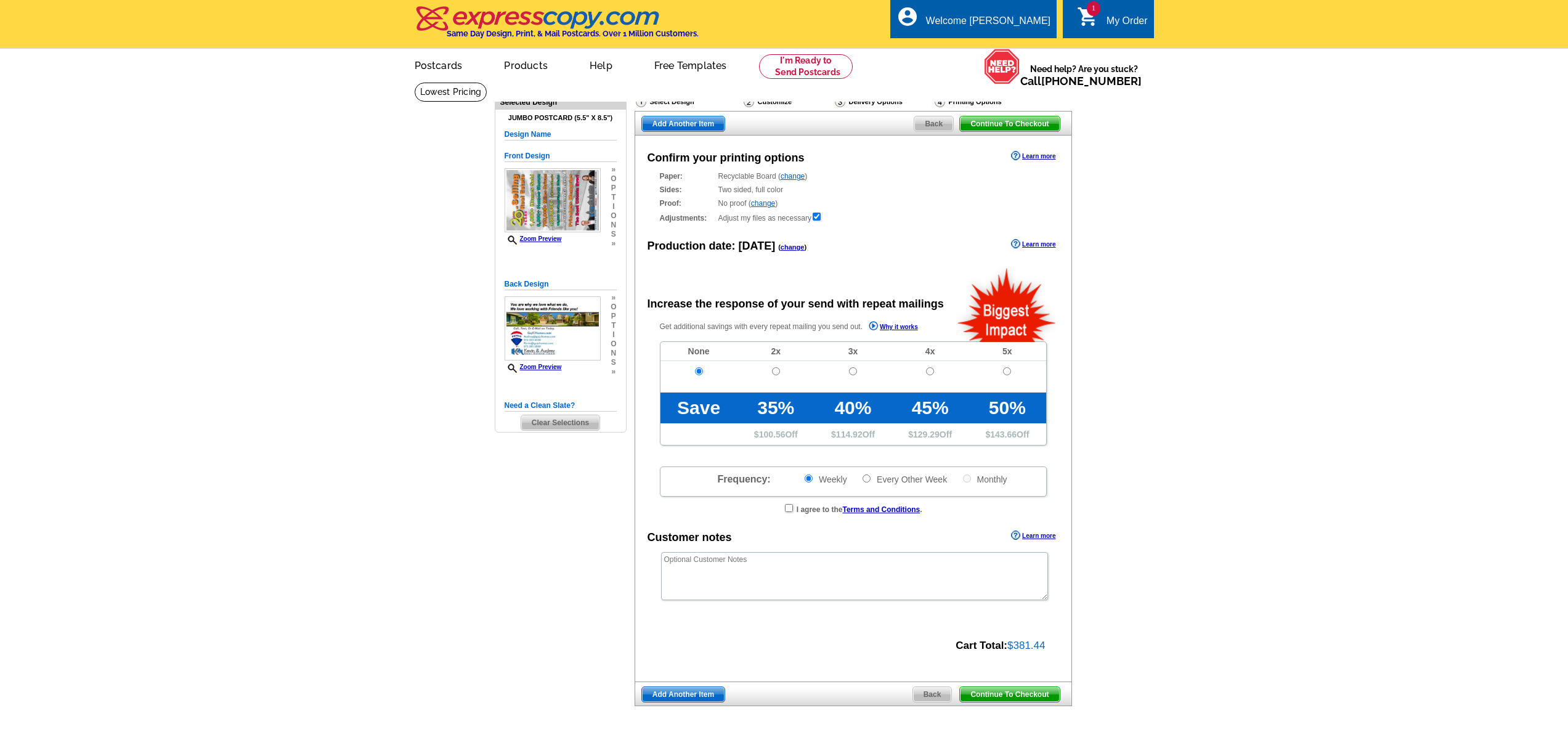
radio input "false"
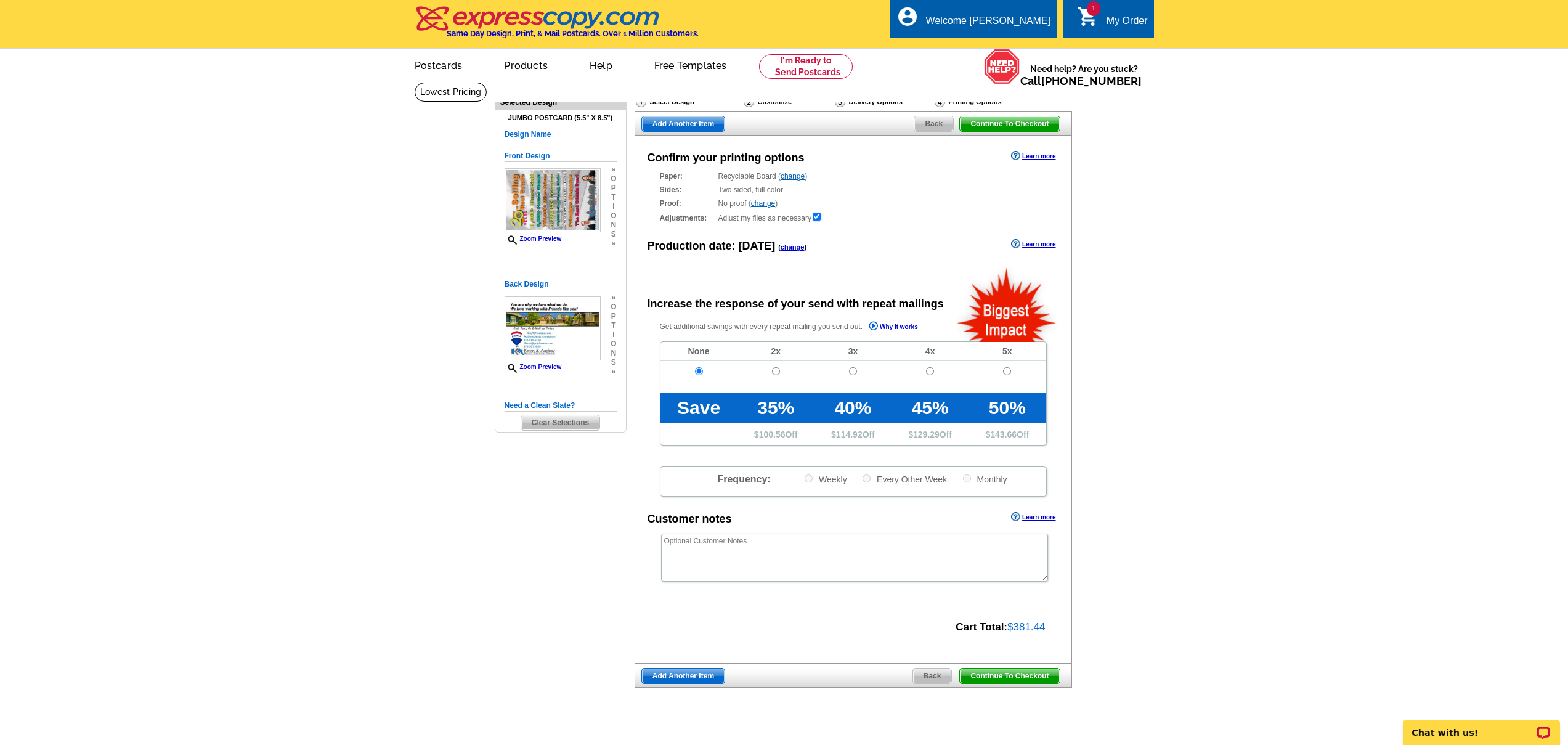
click at [1001, 678] on span "Continue To Checkout" at bounding box center [1009, 676] width 100 height 15
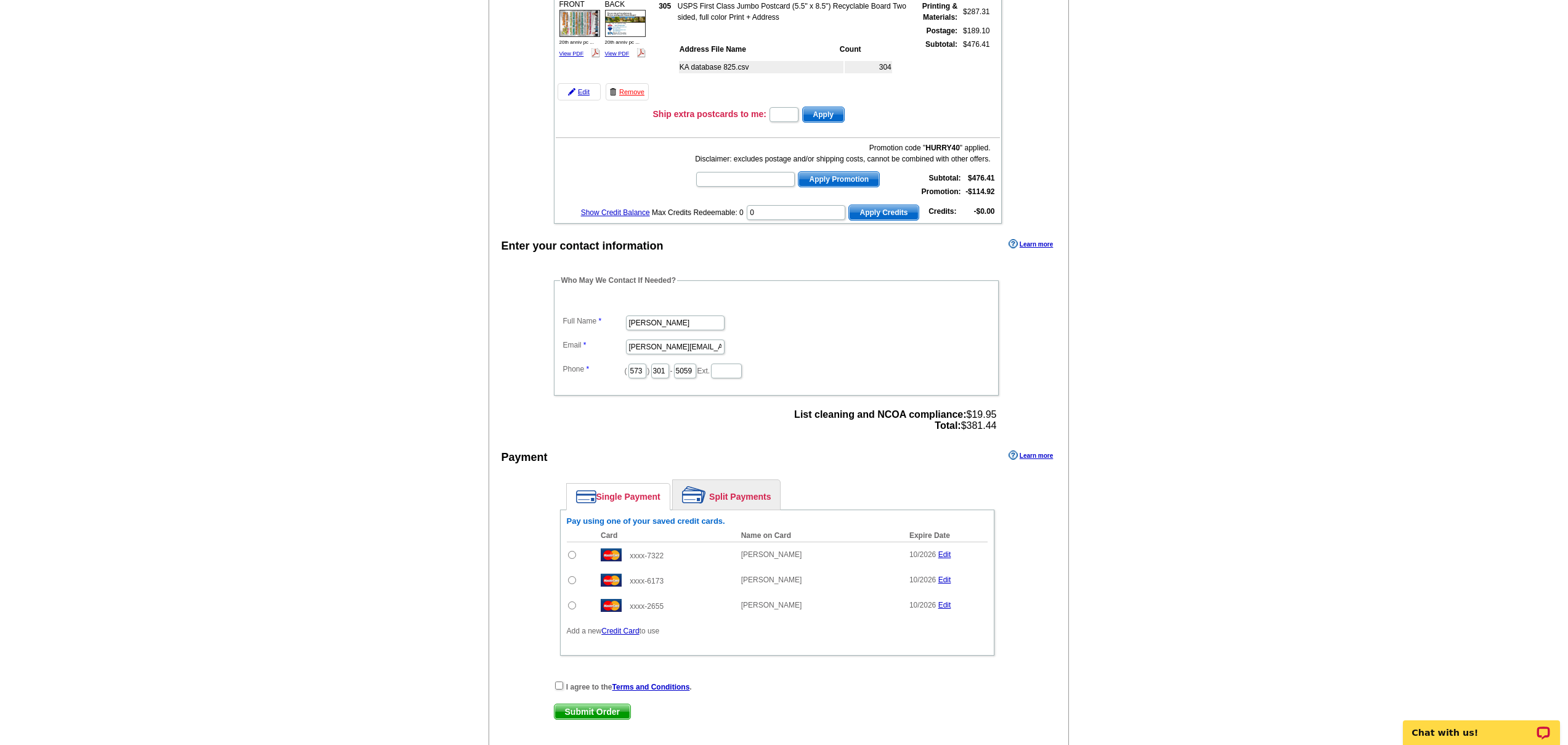
scroll to position [181, 0]
click at [569, 552] on input "radio" at bounding box center [572, 553] width 8 height 8
radio input "true"
click at [559, 686] on input "checkbox" at bounding box center [559, 684] width 8 height 8
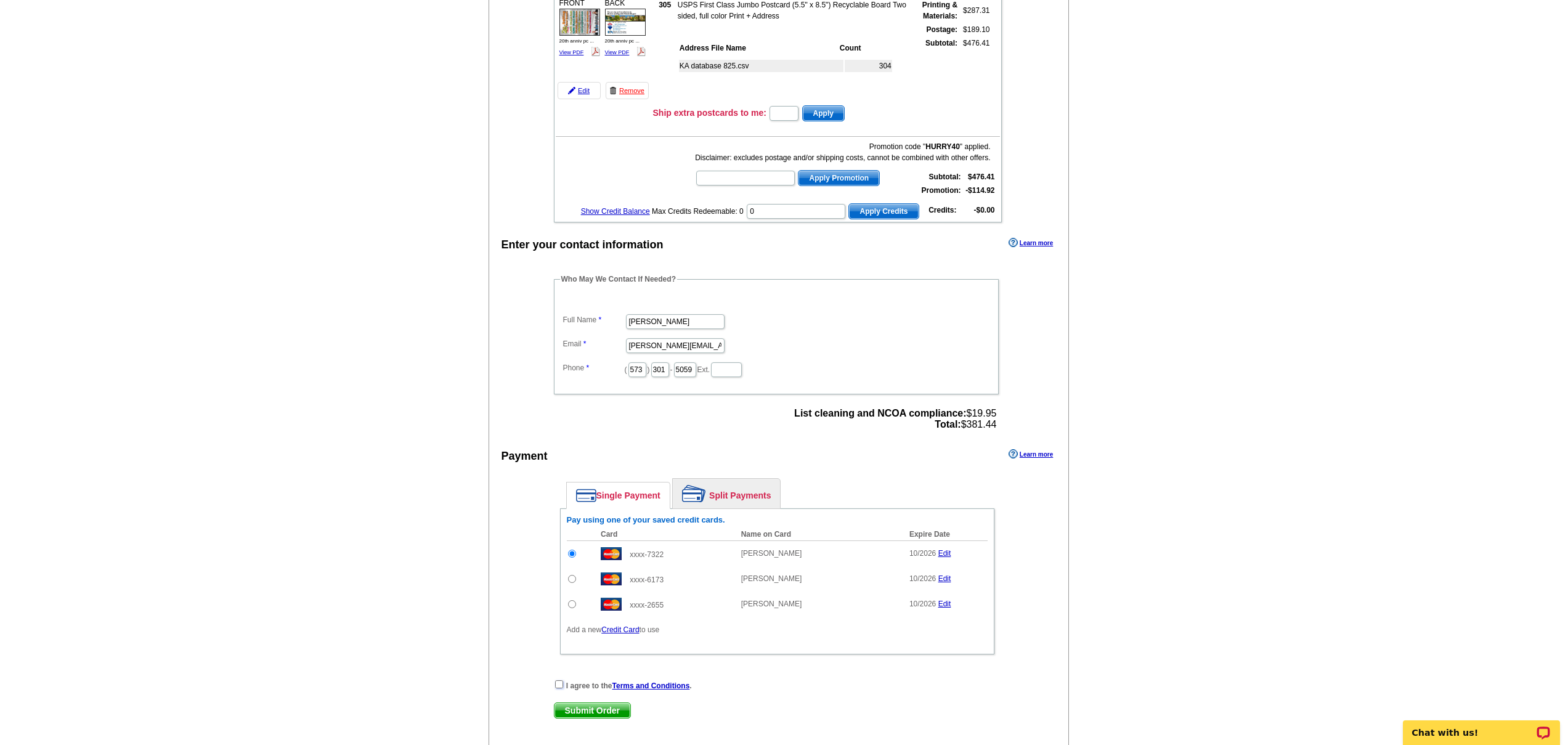
checkbox input "true"
click at [579, 706] on span "Submit Order" at bounding box center [592, 710] width 76 height 15
